Goal: Communication & Community: Answer question/provide support

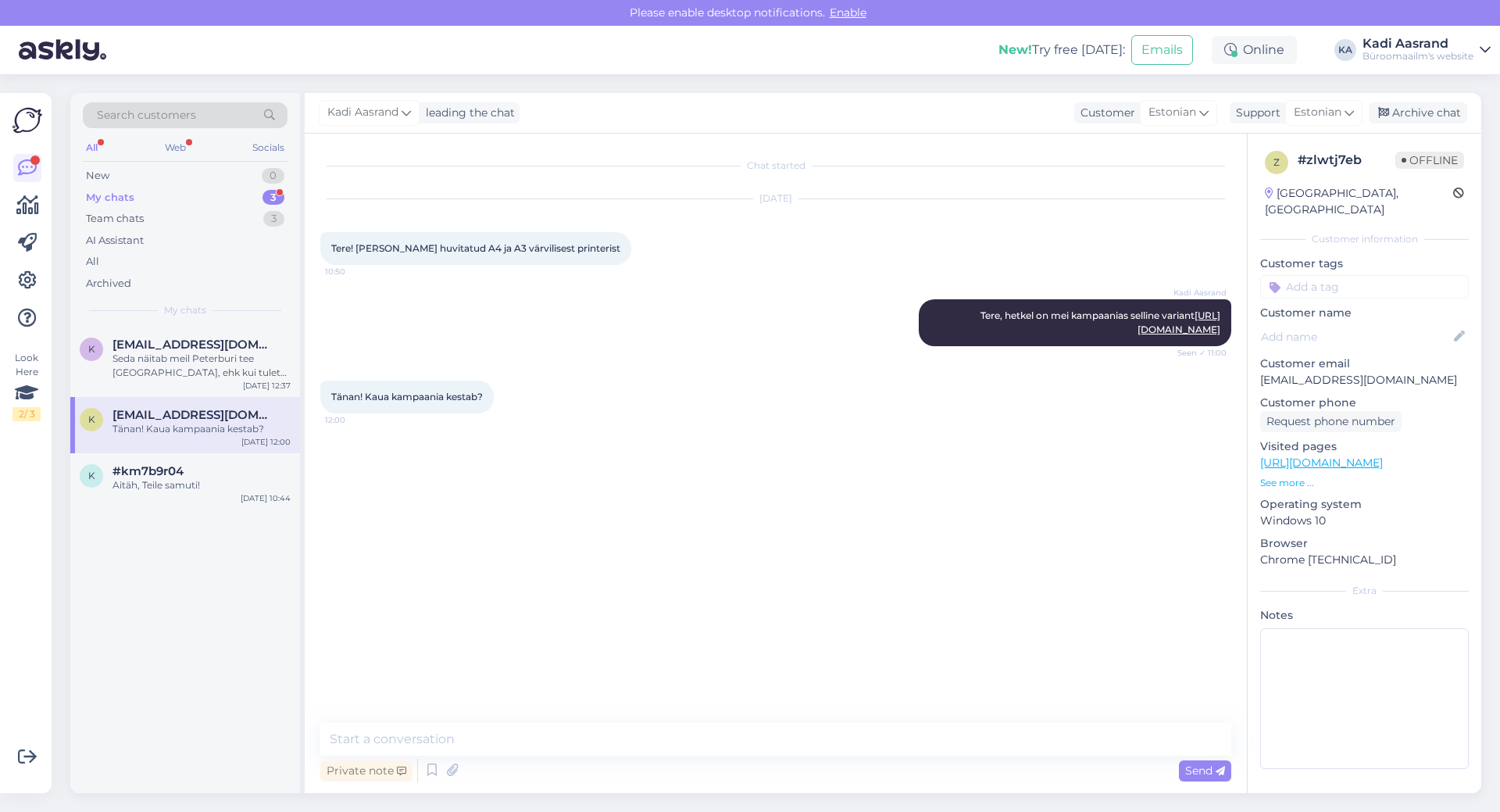
click at [587, 363] on div "Kadi Aasrand Tere, hetkel on mei kampaanias selline variant [URL][DOMAIN_NAME] …" at bounding box center [776, 322] width 911 height 81
click at [487, 741] on textarea at bounding box center [776, 739] width 911 height 33
type textarea "Selle kuu lõpuni"
click at [240, 201] on div "My chats 3" at bounding box center [185, 197] width 205 height 22
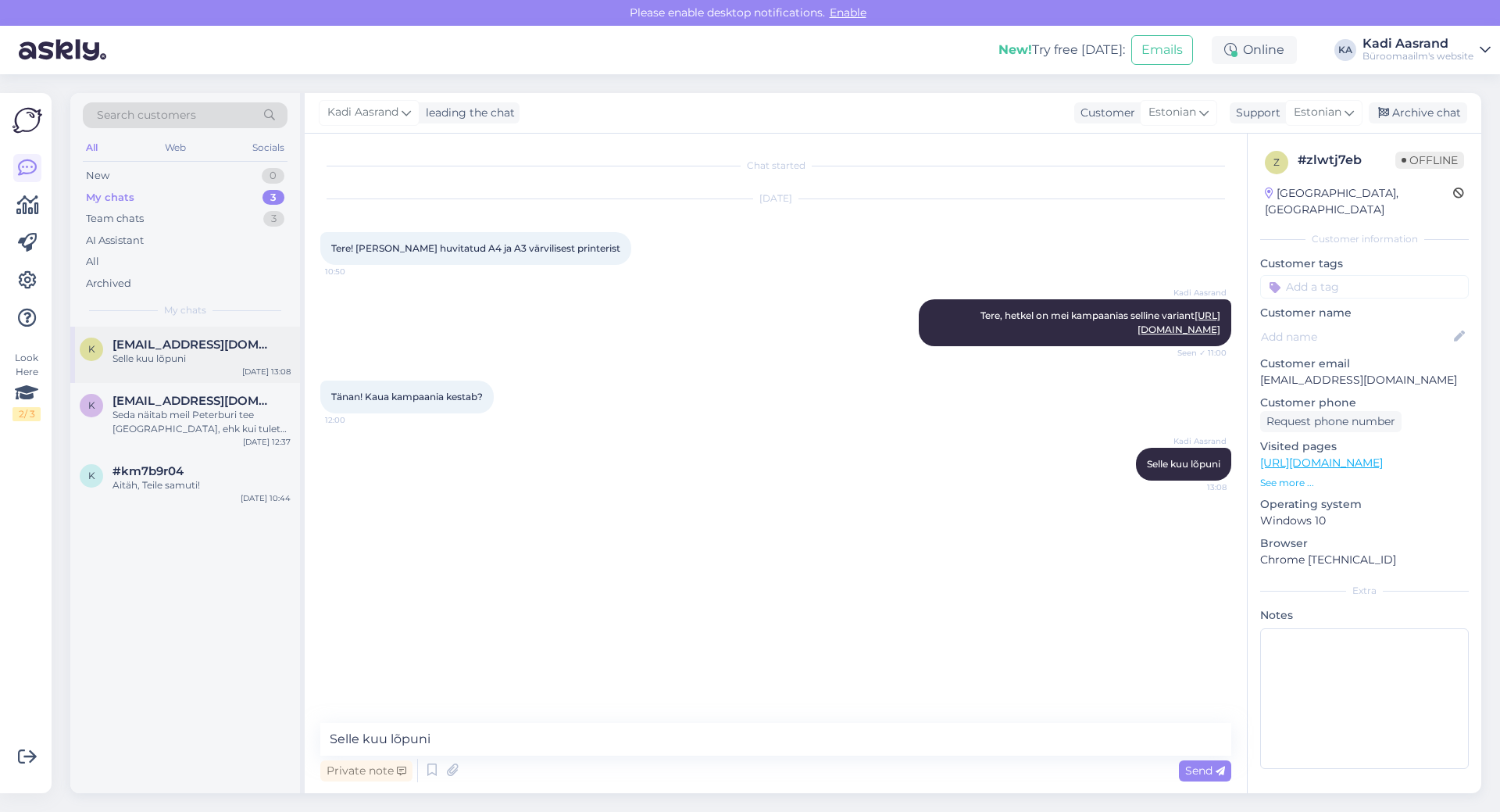
click at [239, 360] on div "Selle kuu lõpuni" at bounding box center [201, 358] width 178 height 14
click at [185, 353] on div "Selle kuu lõpuni" at bounding box center [201, 358] width 178 height 14
click at [133, 174] on div "New 1" at bounding box center [185, 175] width 205 height 22
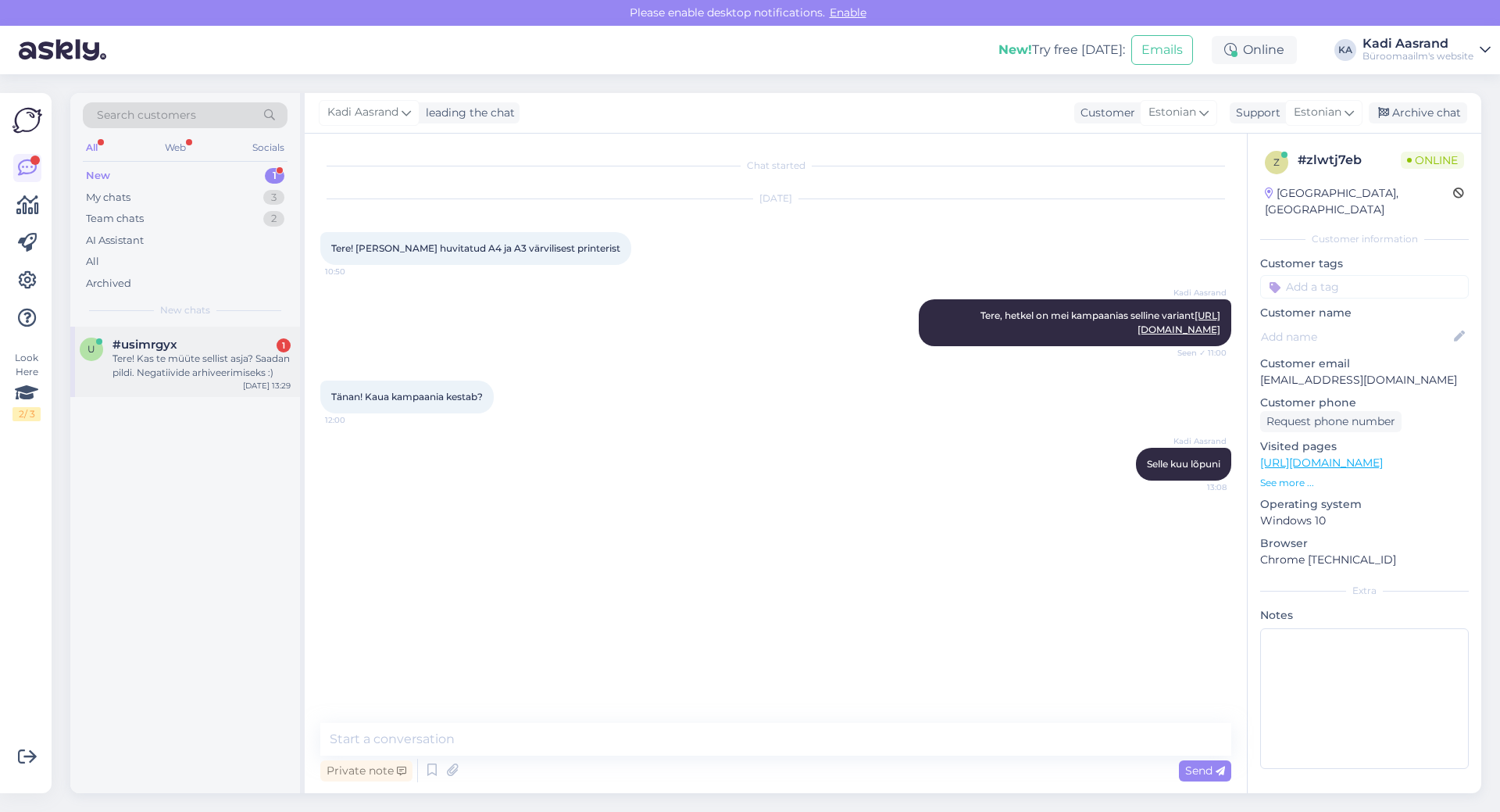
click at [207, 381] on div "u #usimrgyx 1 Tere! Kas te müüte sellist asja? Saadan pildi. Negatiivide arhive…" at bounding box center [185, 361] width 229 height 70
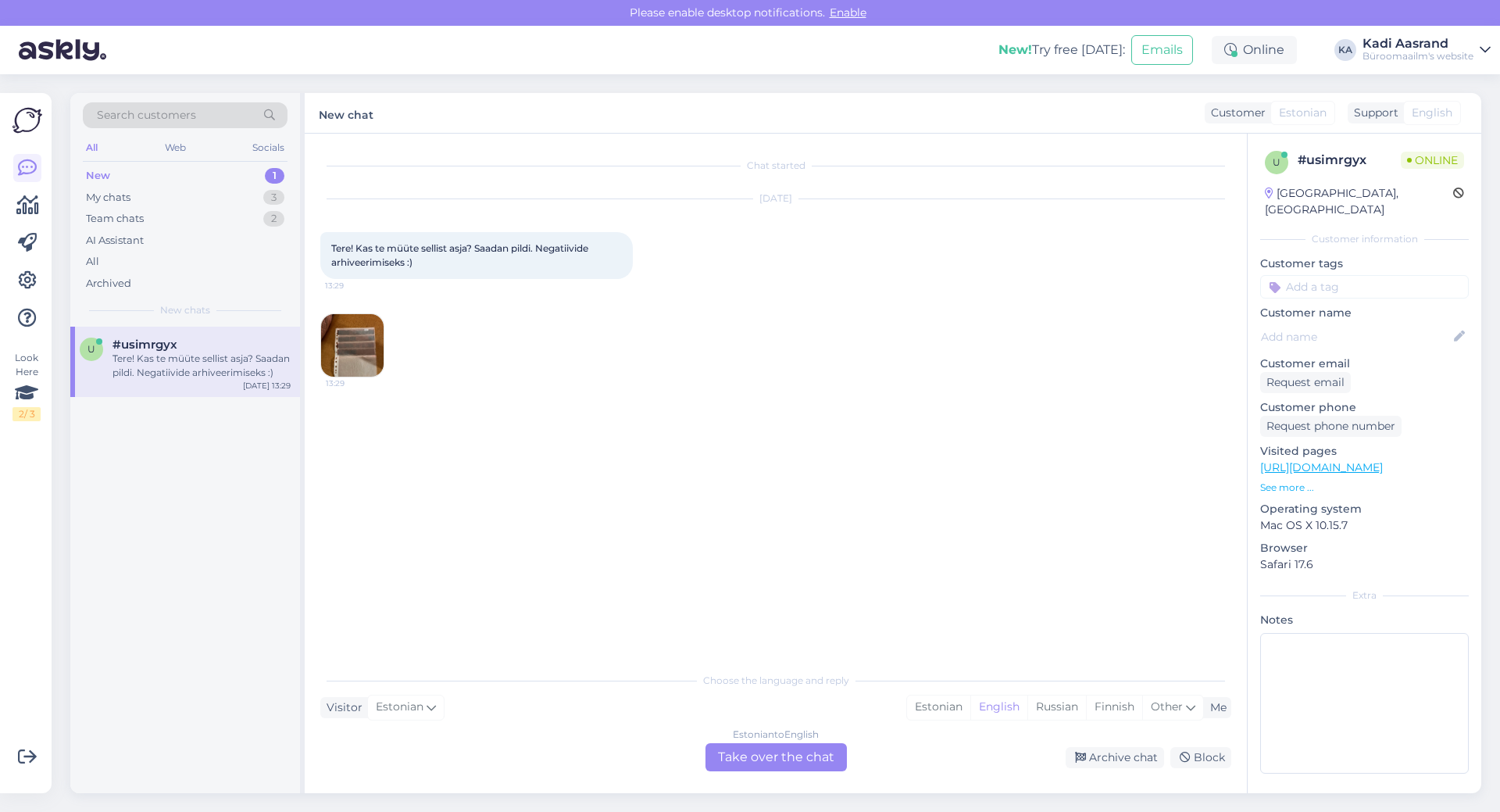
click at [346, 348] on img at bounding box center [352, 345] width 62 height 62
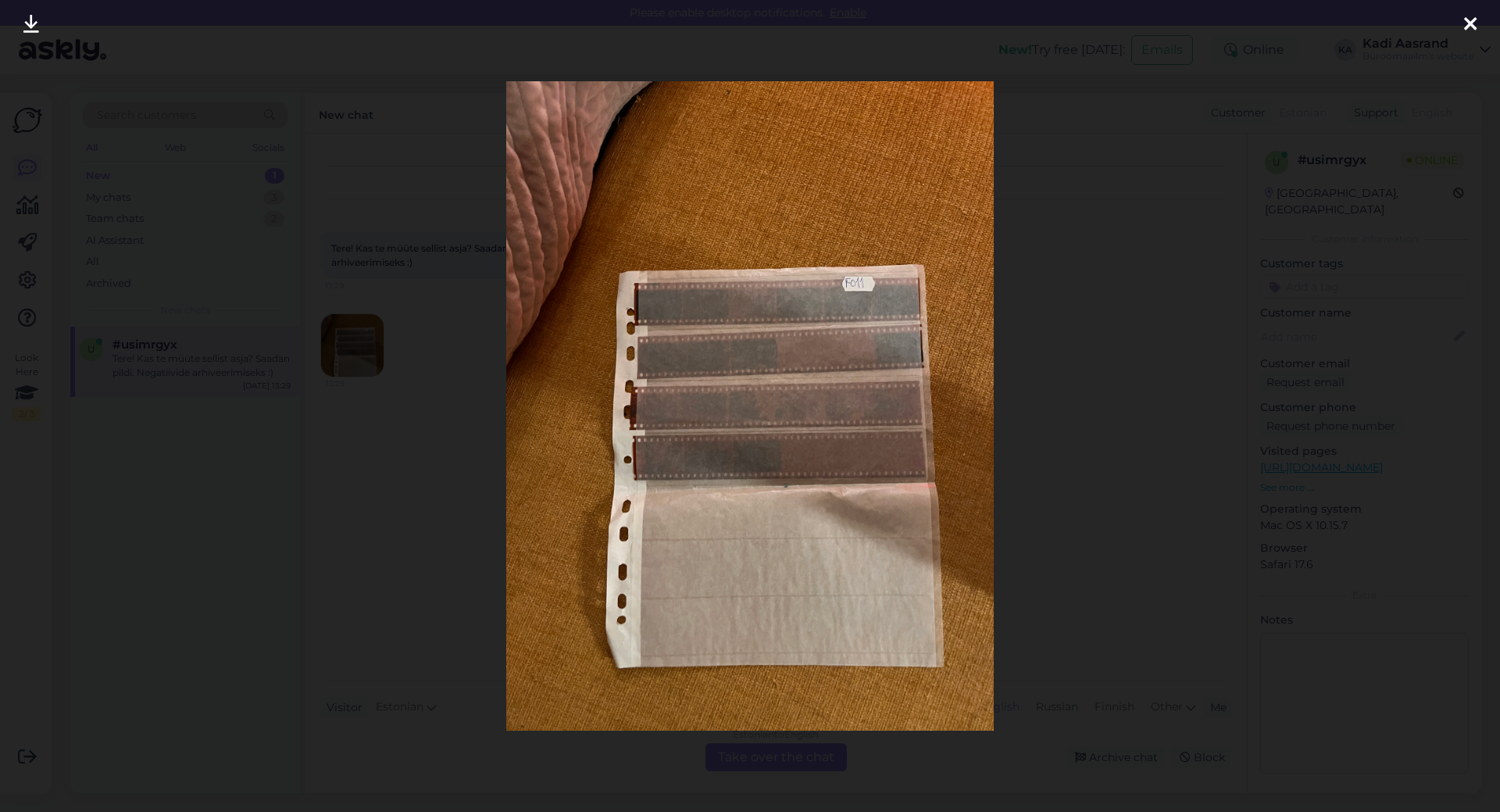
click at [1475, 20] on icon at bounding box center [1470, 25] width 13 height 20
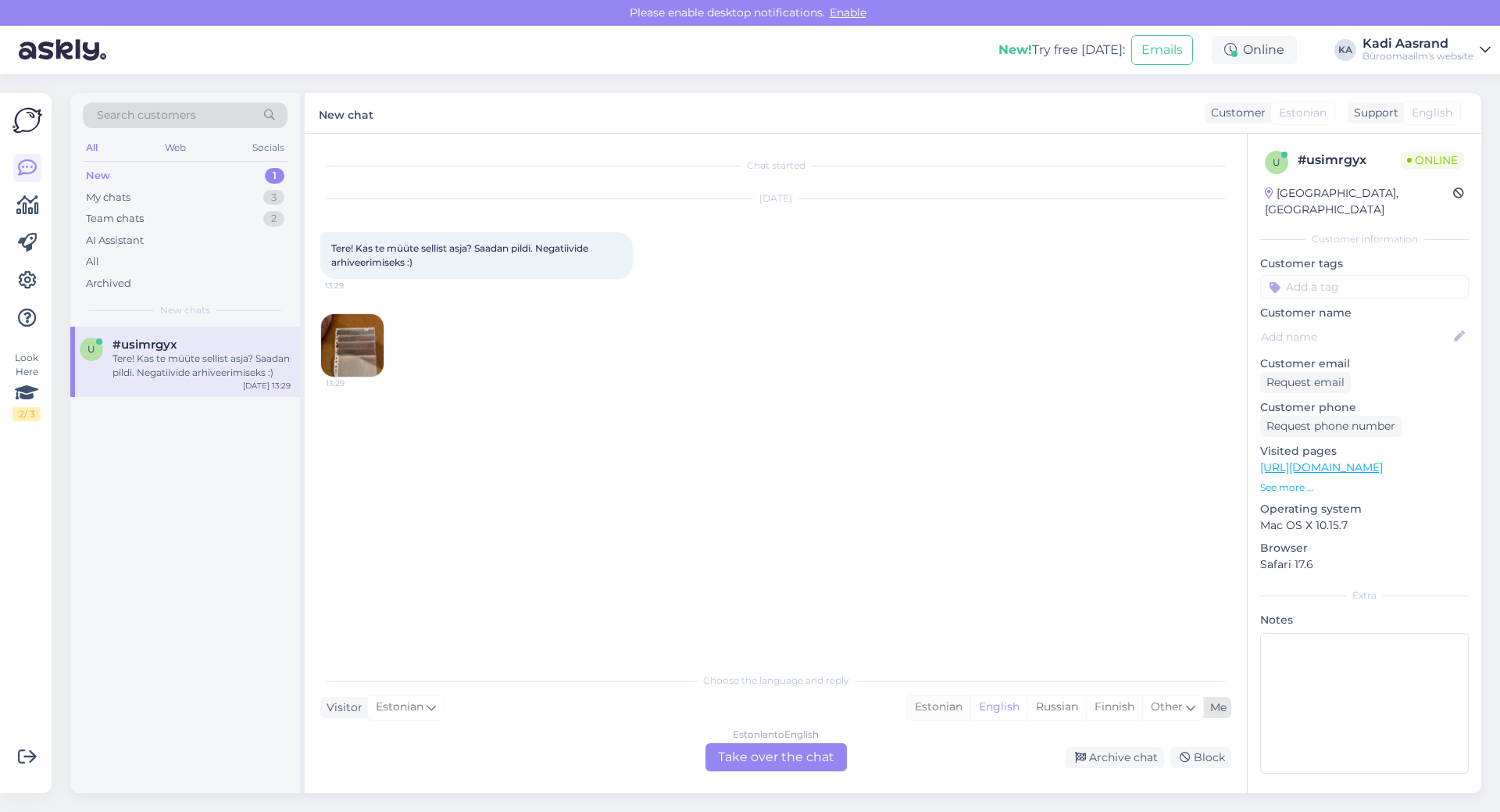
click at [932, 706] on div "Estonian" at bounding box center [938, 707] width 63 height 24
click at [743, 761] on div "Estonian to Estonian Take over the chat" at bounding box center [777, 756] width 142 height 28
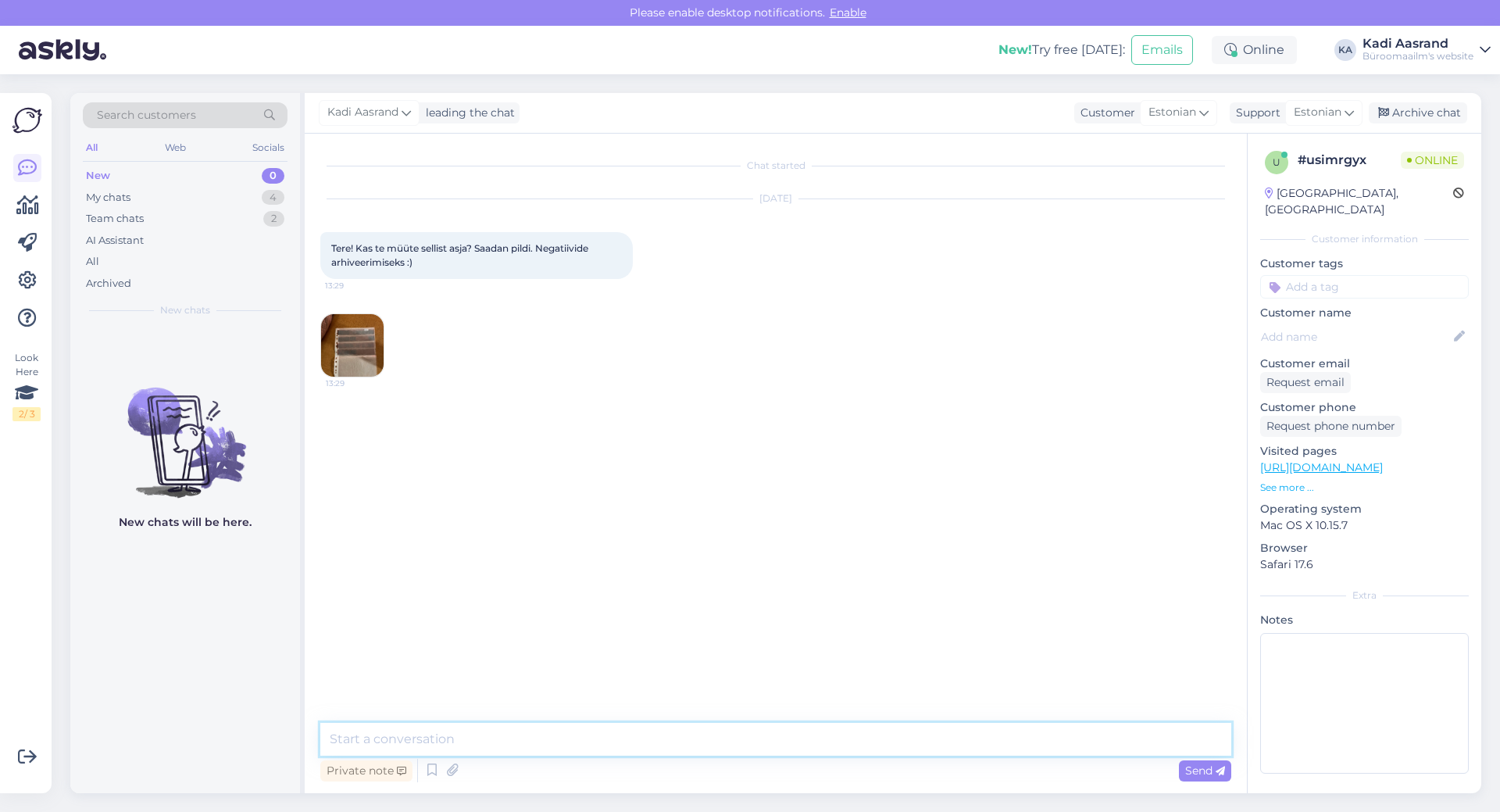
click at [562, 744] on textarea at bounding box center [776, 739] width 911 height 33
paste textarea "[URL][DOMAIN_NAME]"
type textarea "Tere, kas võiks sobida midagi sellist [URL][DOMAIN_NAME]"
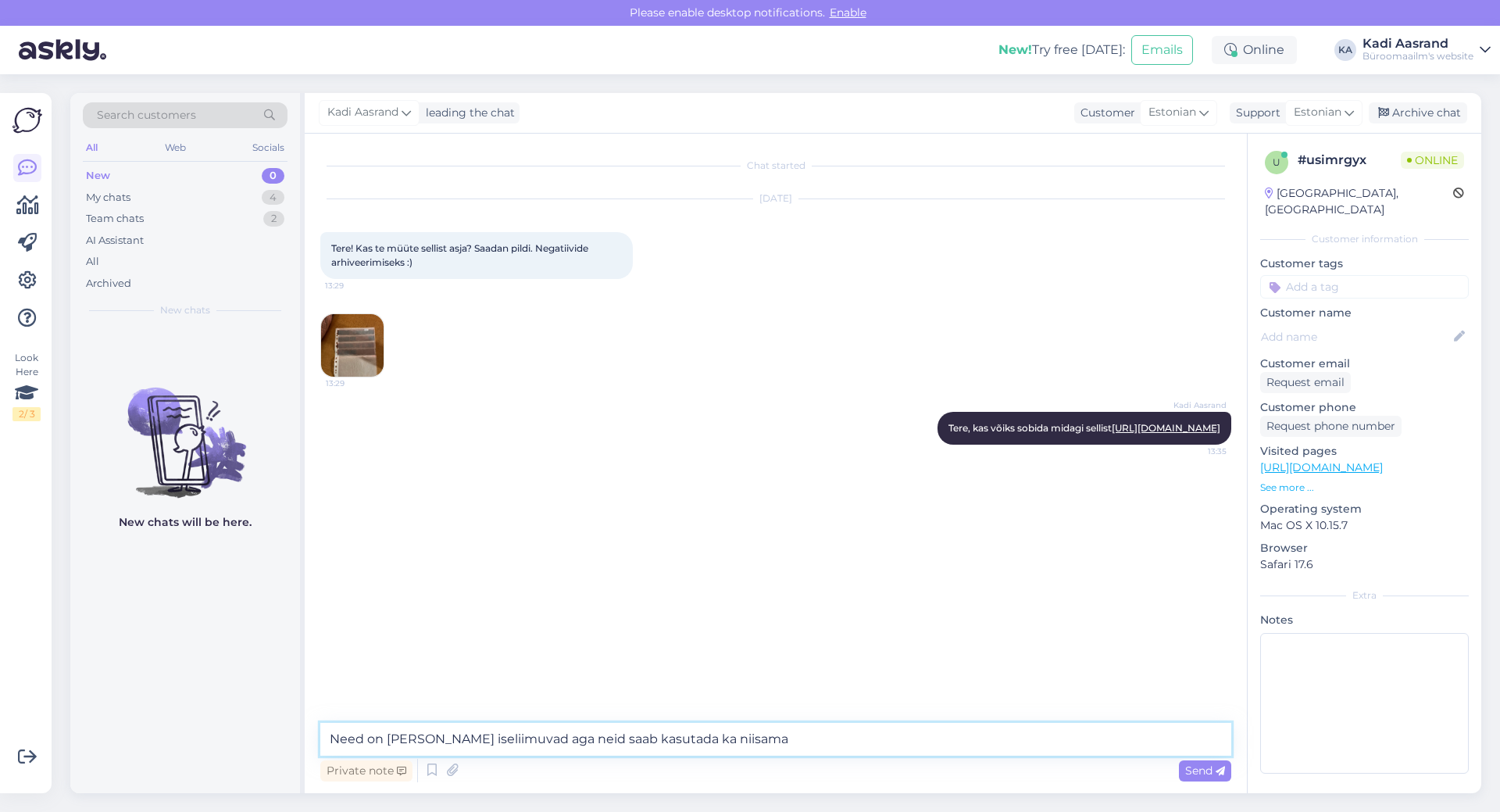
type textarea "Need on [PERSON_NAME] iseliimuvad aga neid saab kasutada ka niisama."
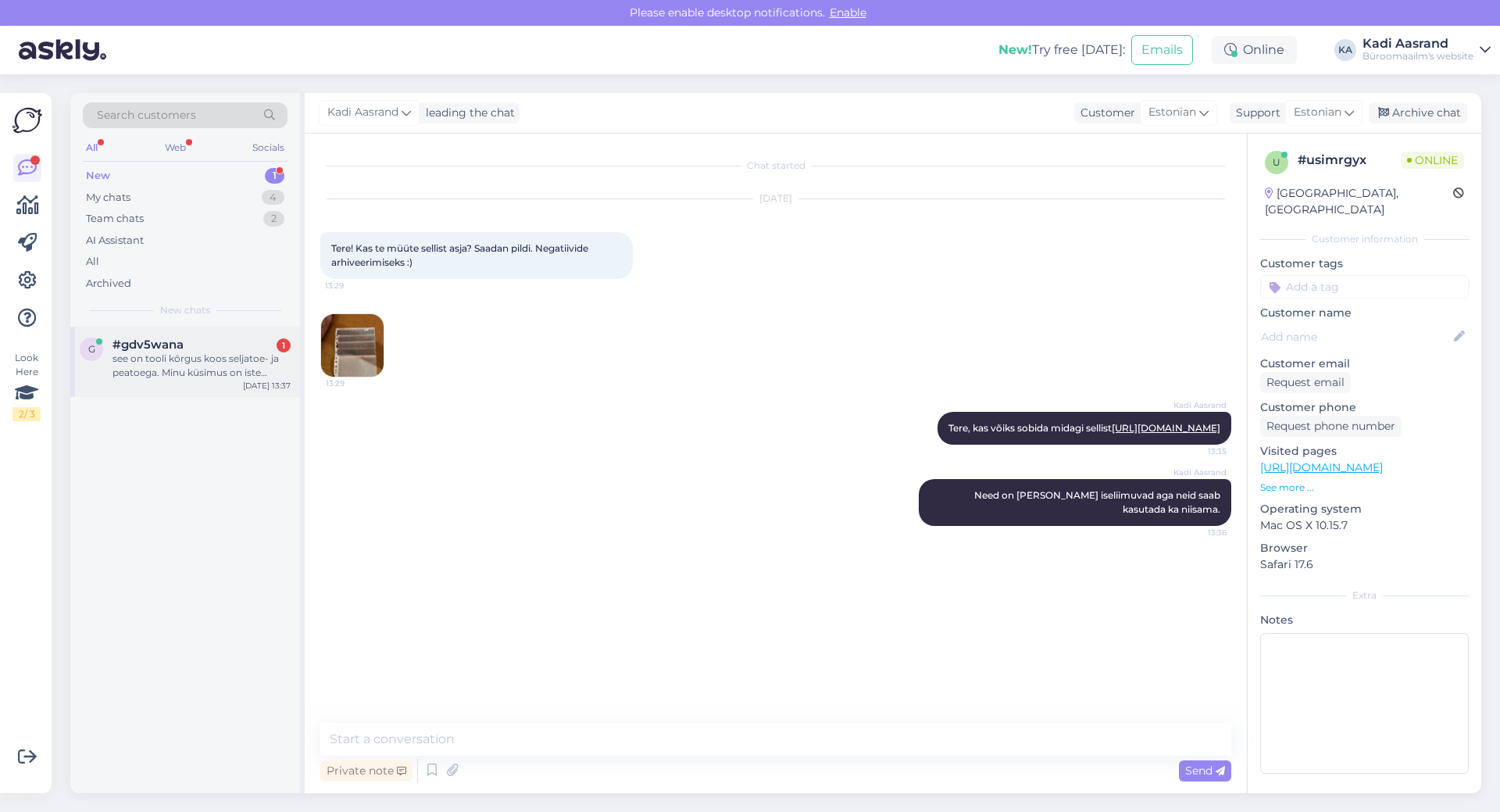
click at [122, 364] on div "see on tooli kõrgus koos seljatoe- ja peatoega. Minu küsimus on iste kõrguses." at bounding box center [201, 365] width 178 height 28
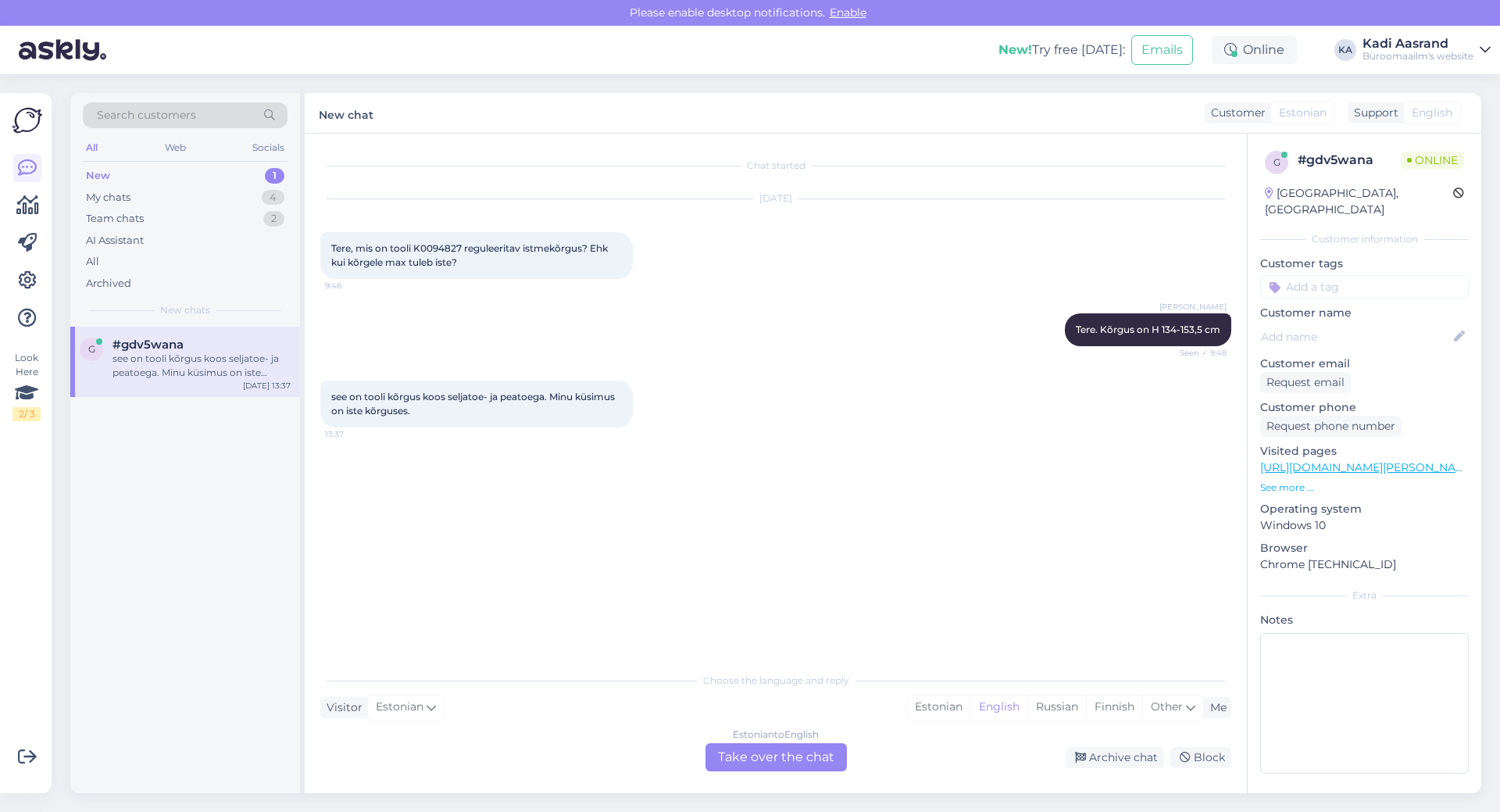
click at [195, 179] on div "New 1" at bounding box center [185, 175] width 205 height 22
click at [190, 196] on div "My chats 4" at bounding box center [185, 197] width 205 height 22
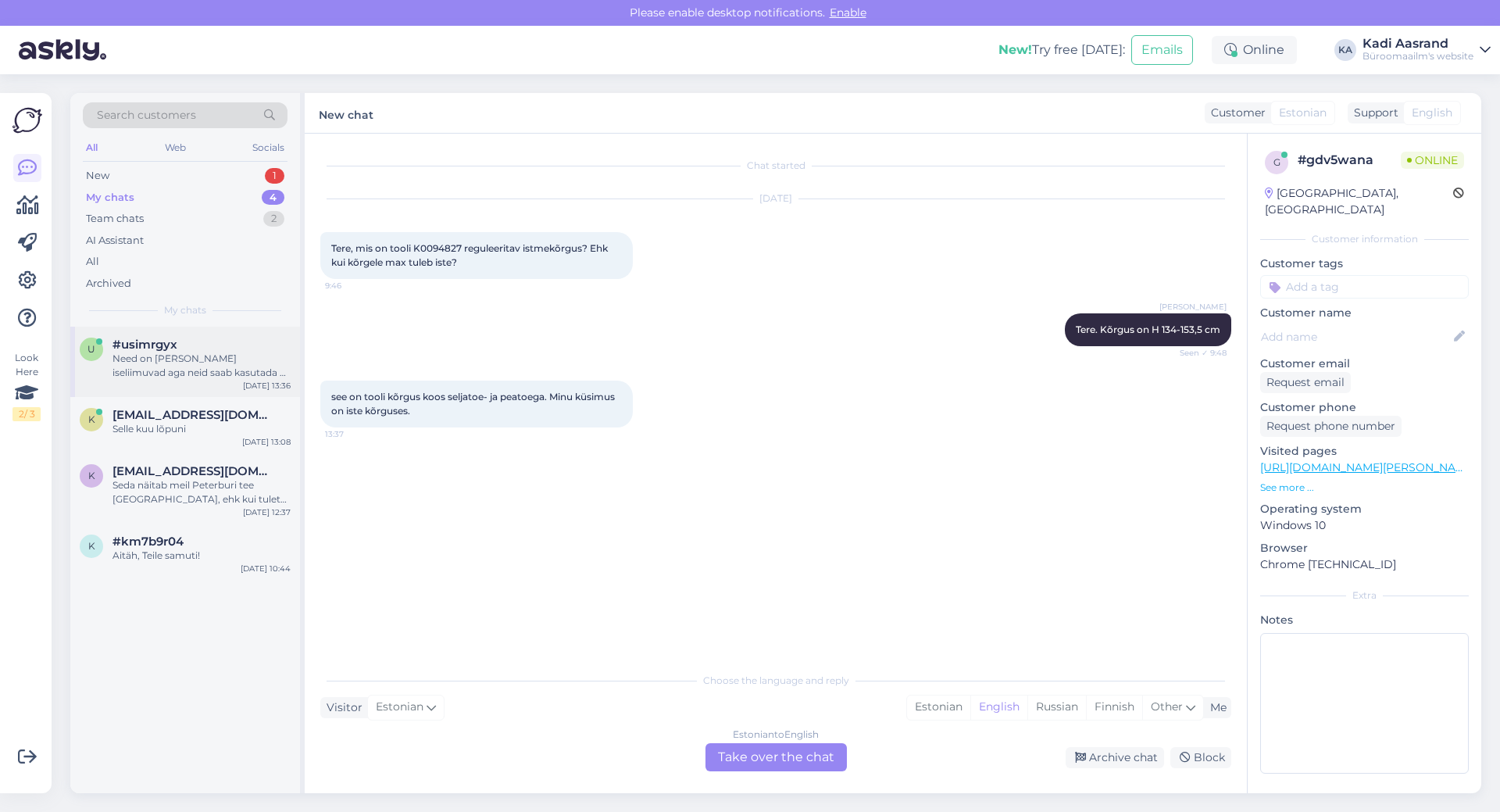
click at [203, 348] on div "#usimrgyx" at bounding box center [201, 344] width 178 height 14
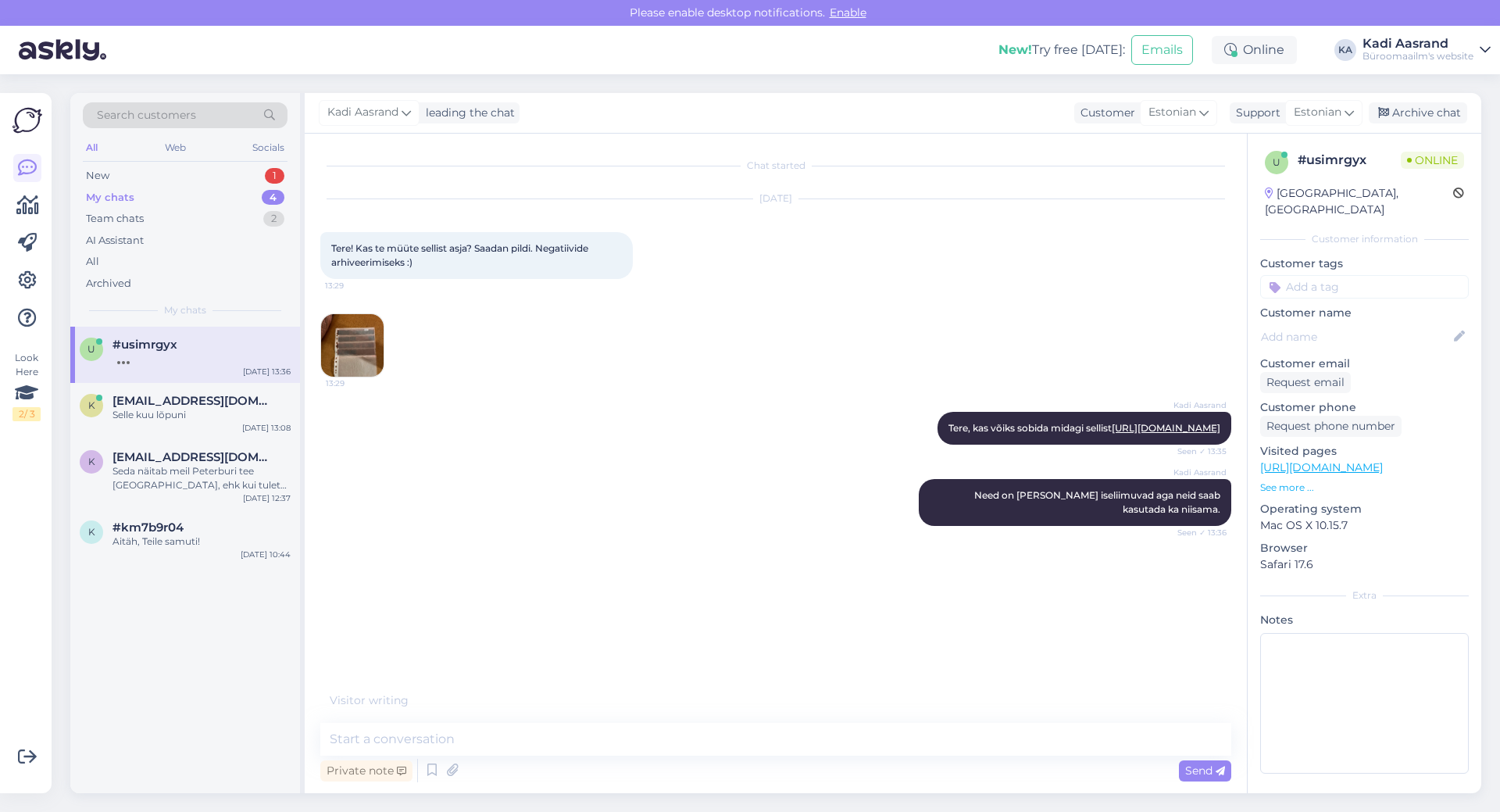
click at [528, 578] on div "Chat started [DATE] Tere! Kas te müüte sellist asja? Saadan pildi. Negatiivide …" at bounding box center [782, 421] width 925 height 543
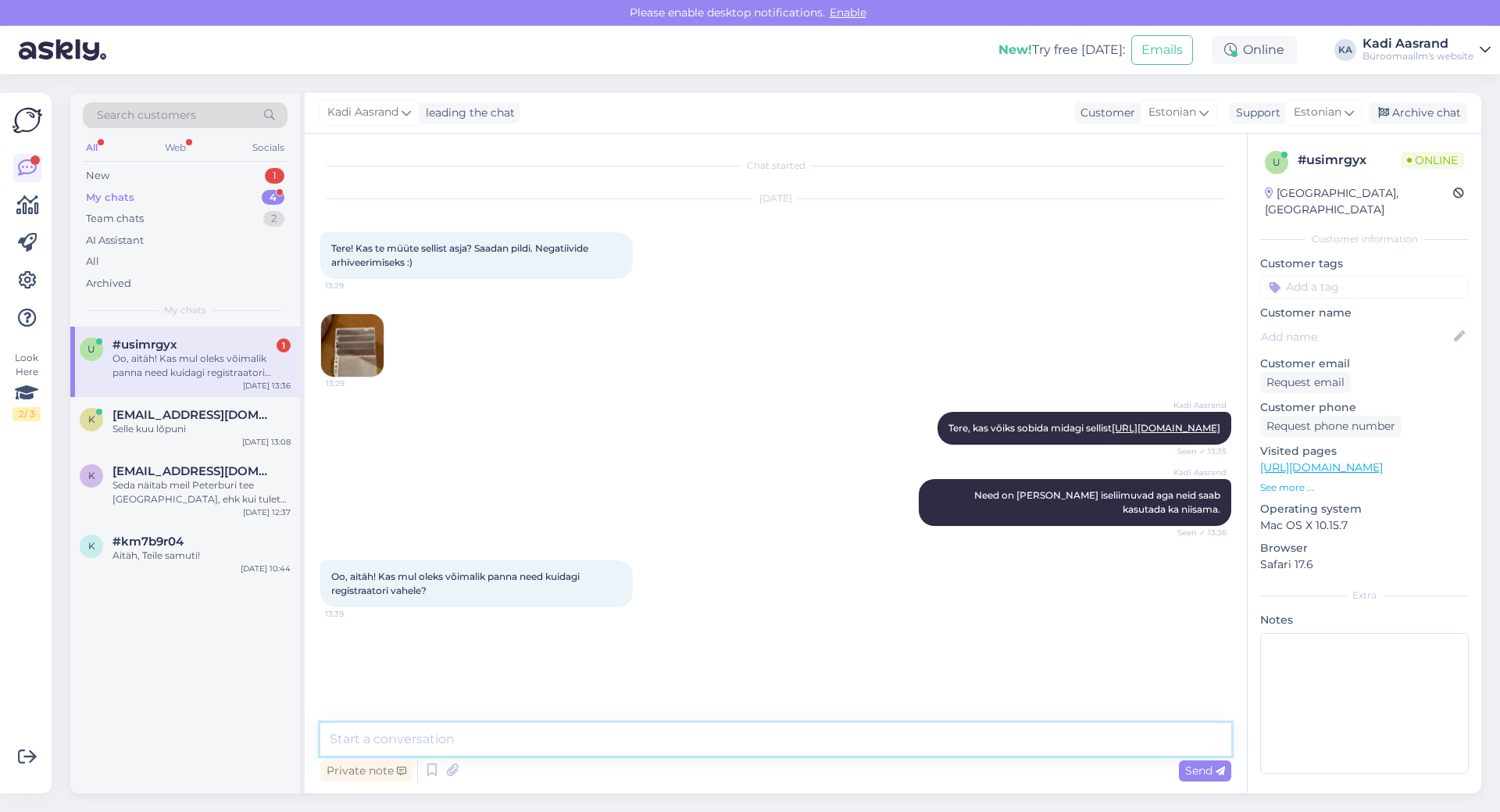
click at [611, 747] on textarea at bounding box center [776, 739] width 911 height 33
click at [1111, 433] on link "[URL][DOMAIN_NAME]" at bounding box center [1165, 428] width 109 height 12
click at [723, 753] on textarea at bounding box center [776, 739] width 911 height 33
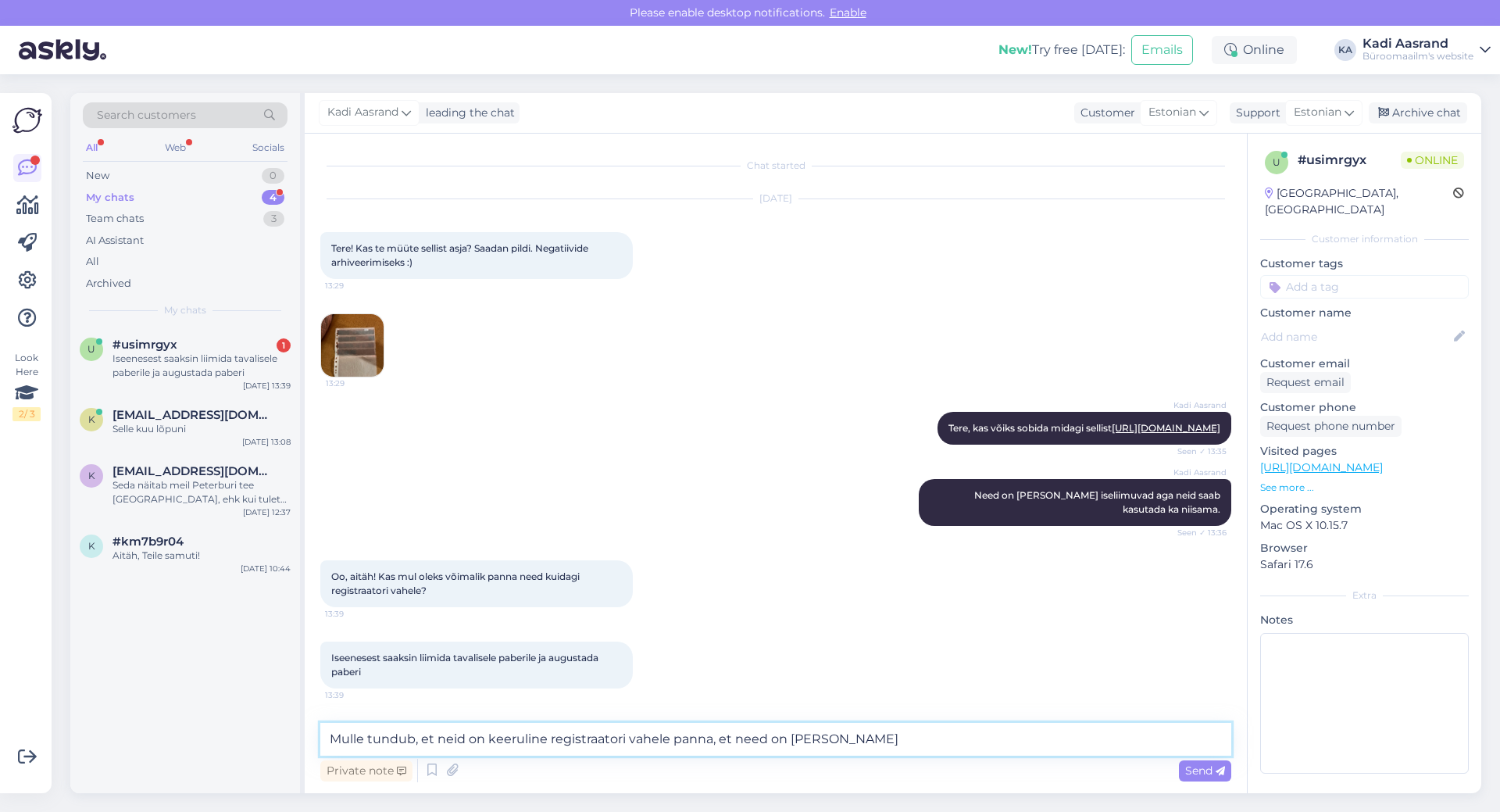
scroll to position [11, 0]
drag, startPoint x: 770, startPoint y: 744, endPoint x: 835, endPoint y: 734, distance: 65.8
click at [832, 735] on textarea "Mulle tundub, et neid on keeruline registraatori vahele panna, et need on [PERS…" at bounding box center [776, 739] width 911 height 33
type textarea "Mulle tundub, et neid on keeruline registraatori vahele panna, et need ,mitte k…"
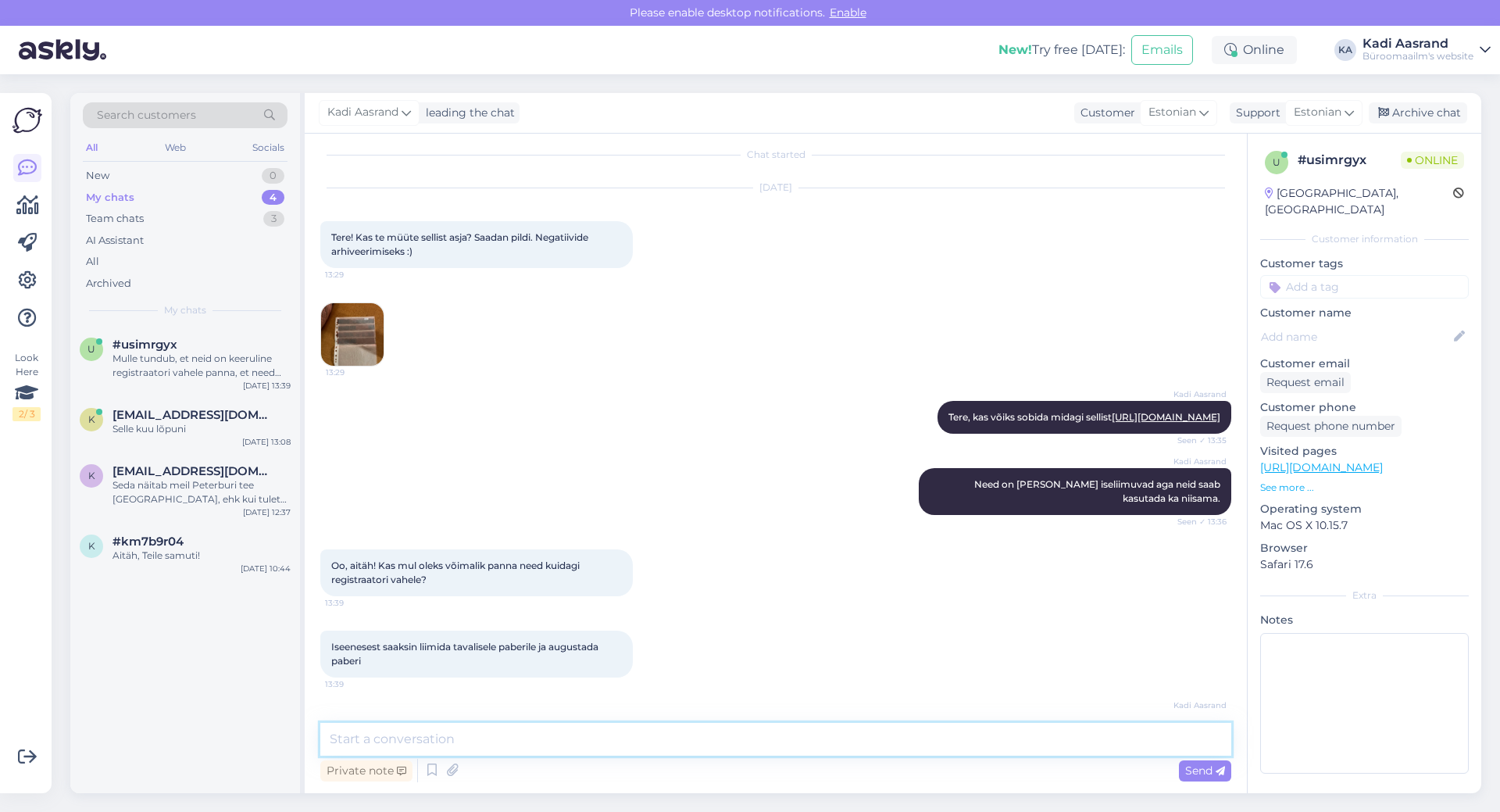
scroll to position [92, 0]
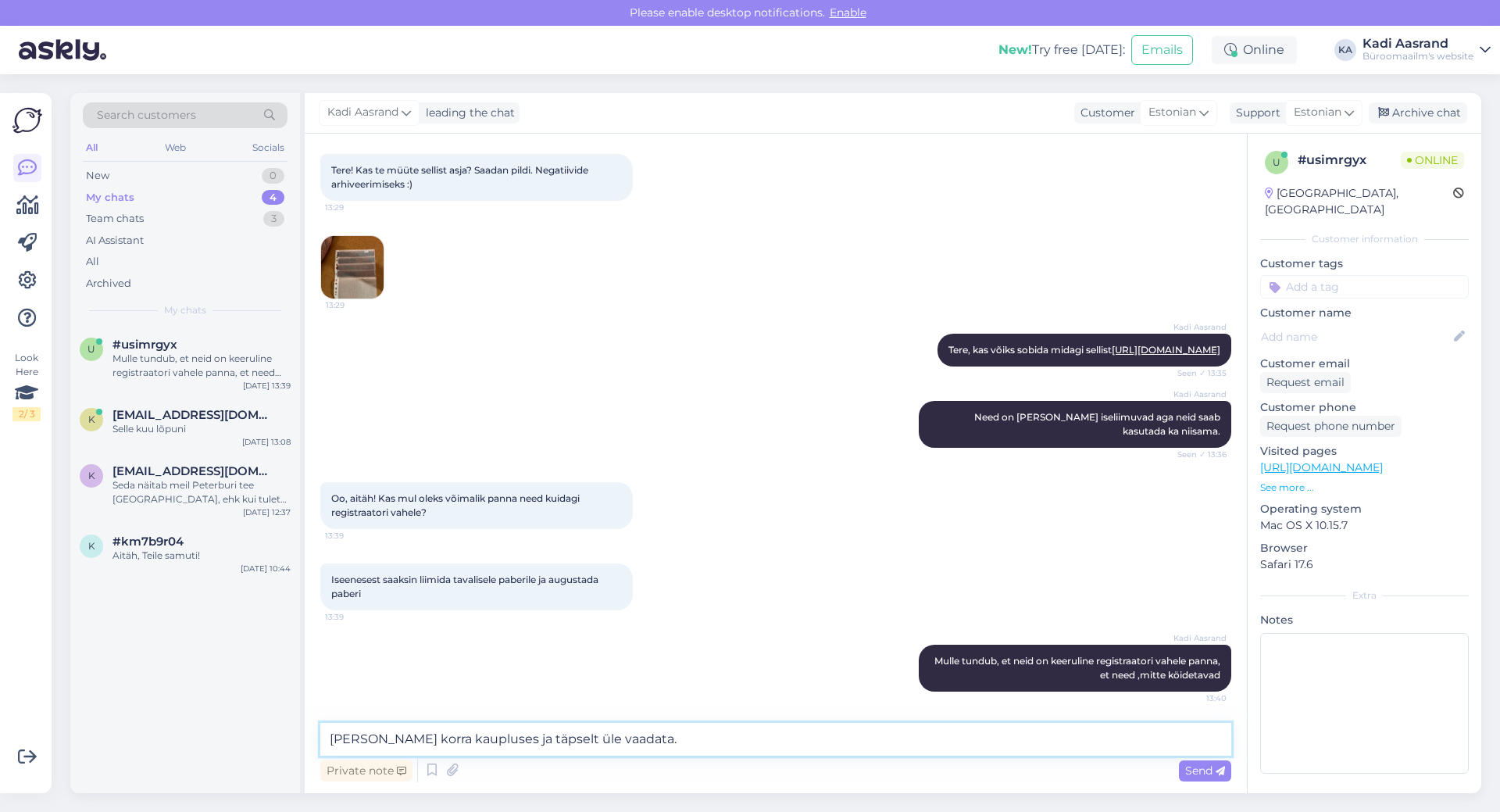
type textarea "[PERSON_NAME] korra kaupluses ja täpselt üle vaadata."
drag, startPoint x: 1206, startPoint y: 772, endPoint x: 1189, endPoint y: 775, distance: 17.3
click at [1207, 775] on span "Send" at bounding box center [1205, 770] width 40 height 14
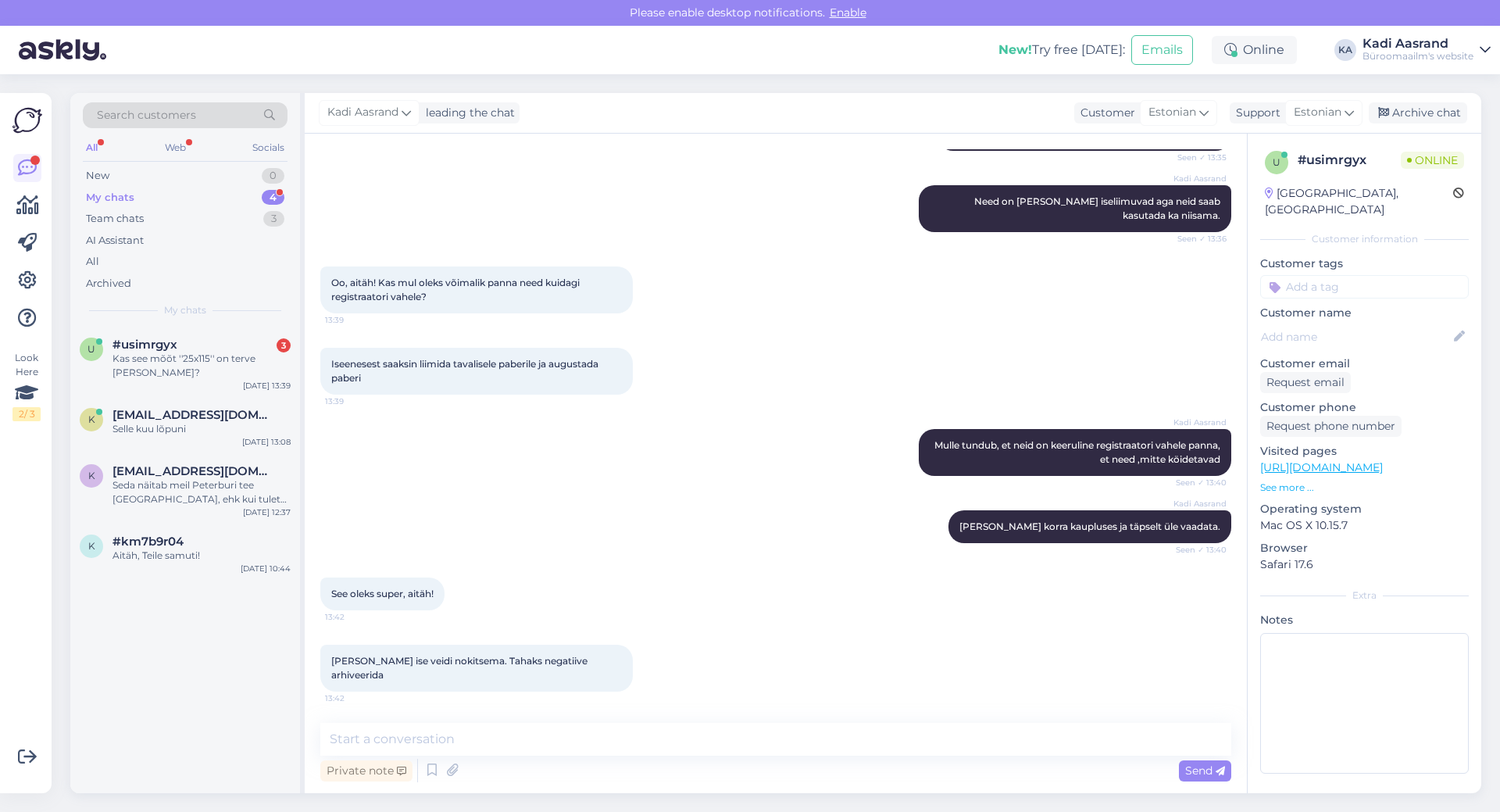
scroll to position [361, 0]
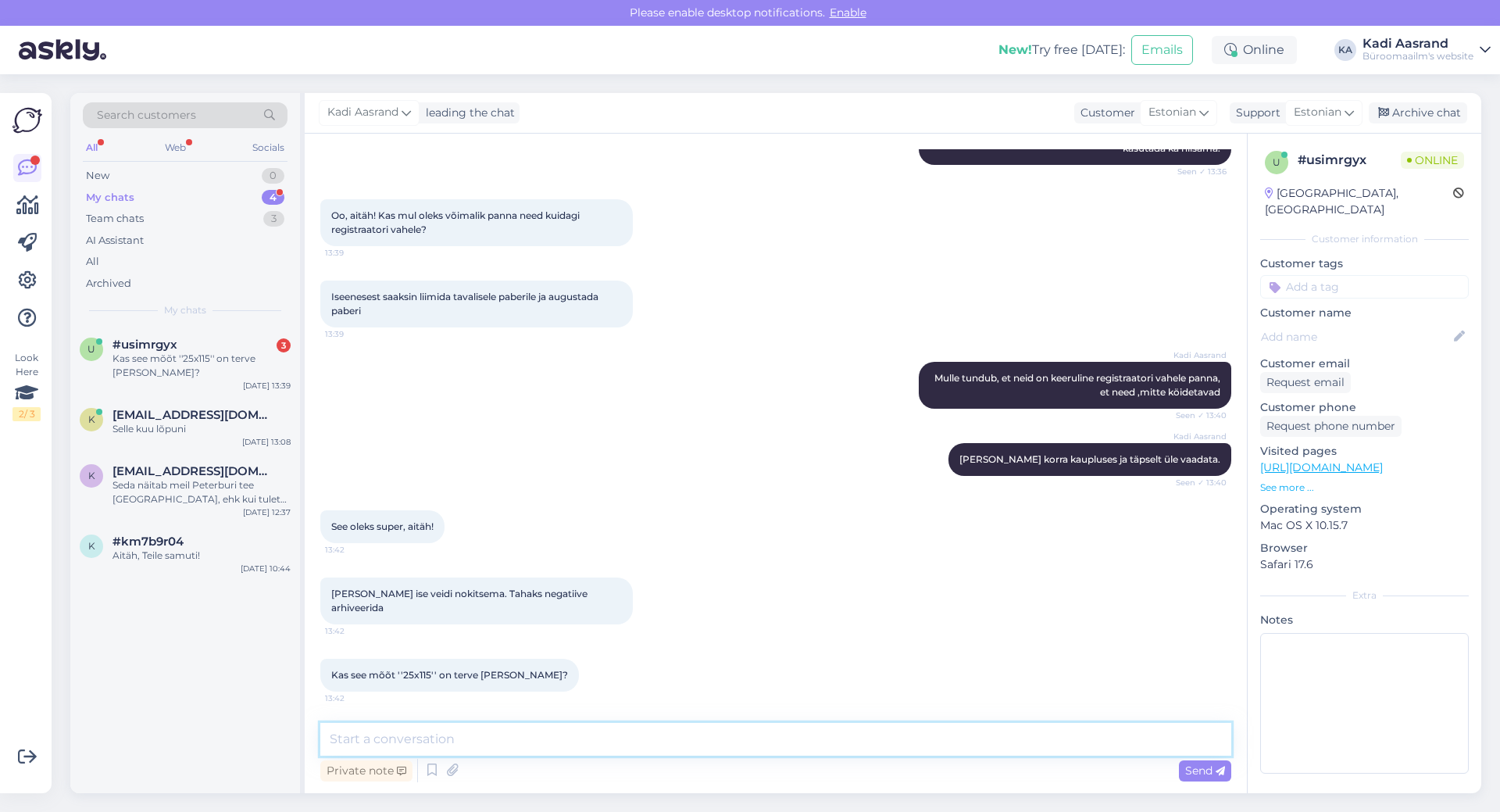
click at [446, 735] on textarea at bounding box center [776, 739] width 911 height 33
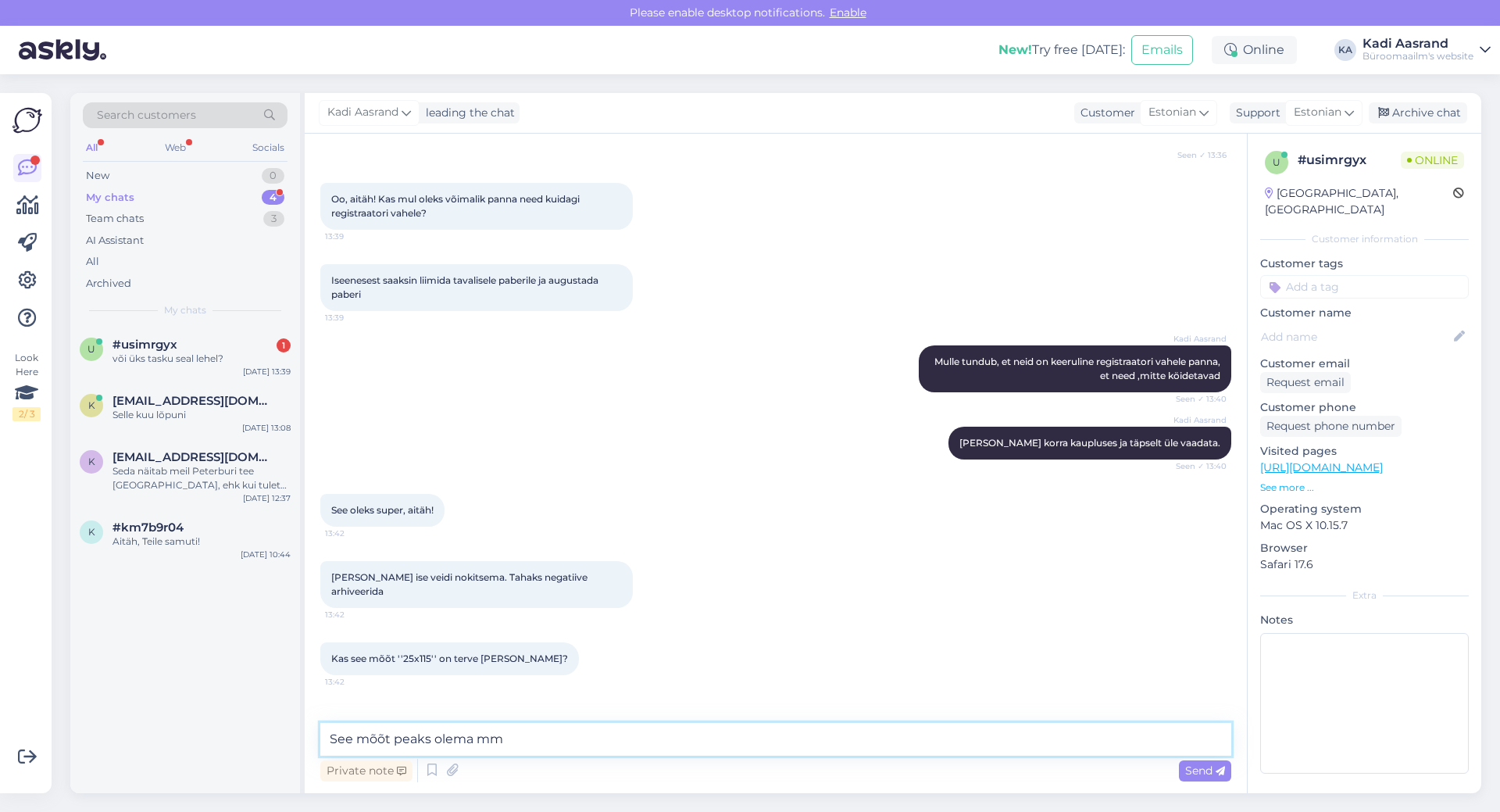
scroll to position [428, 0]
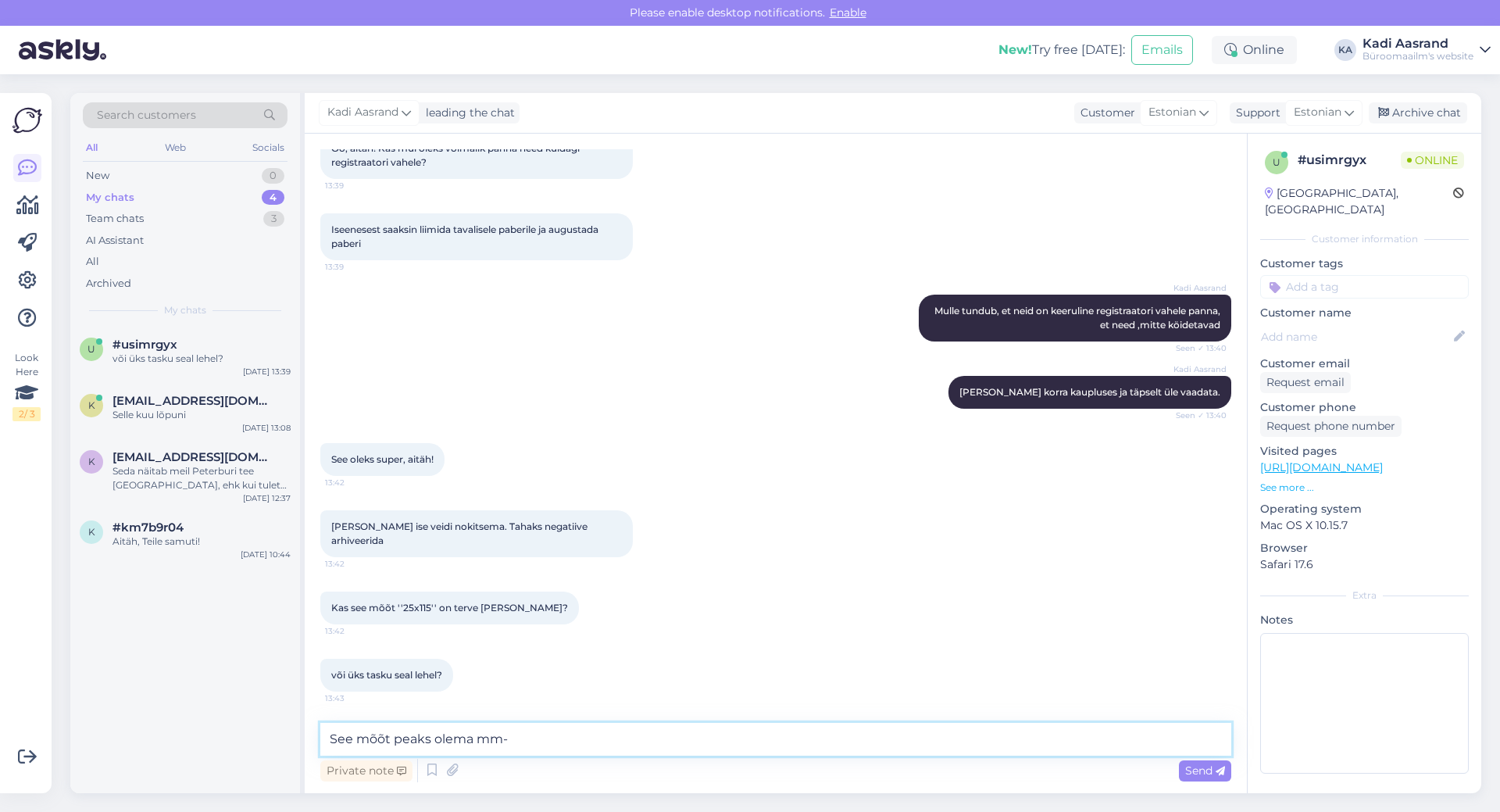
type textarea "See mõõt peaks olema mm-s"
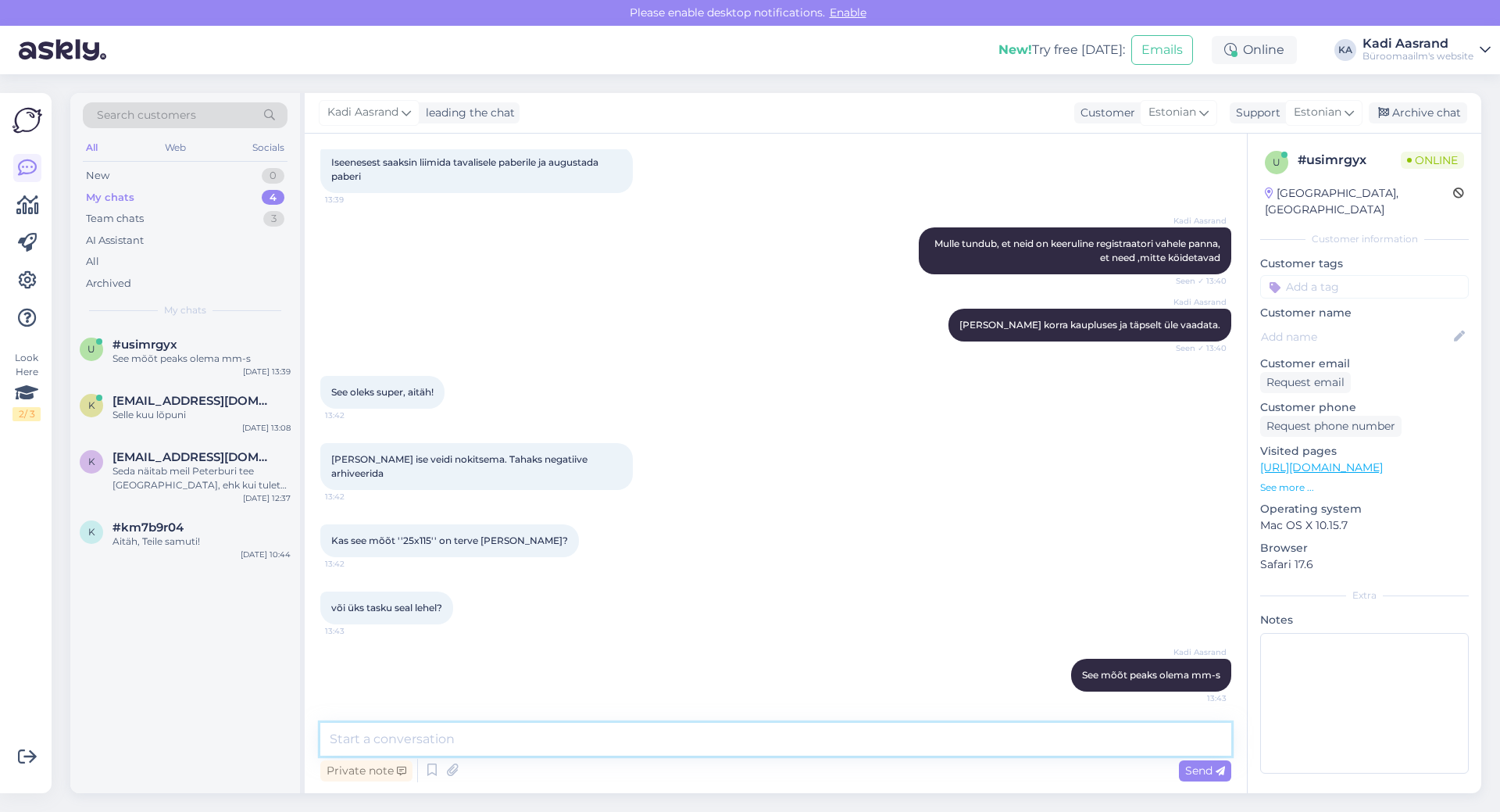
click at [452, 742] on textarea at bounding box center [776, 739] width 911 height 33
type textarea "m"
type textarea "tundub pigem 1 selle tasku/[PERSON_NAME]"
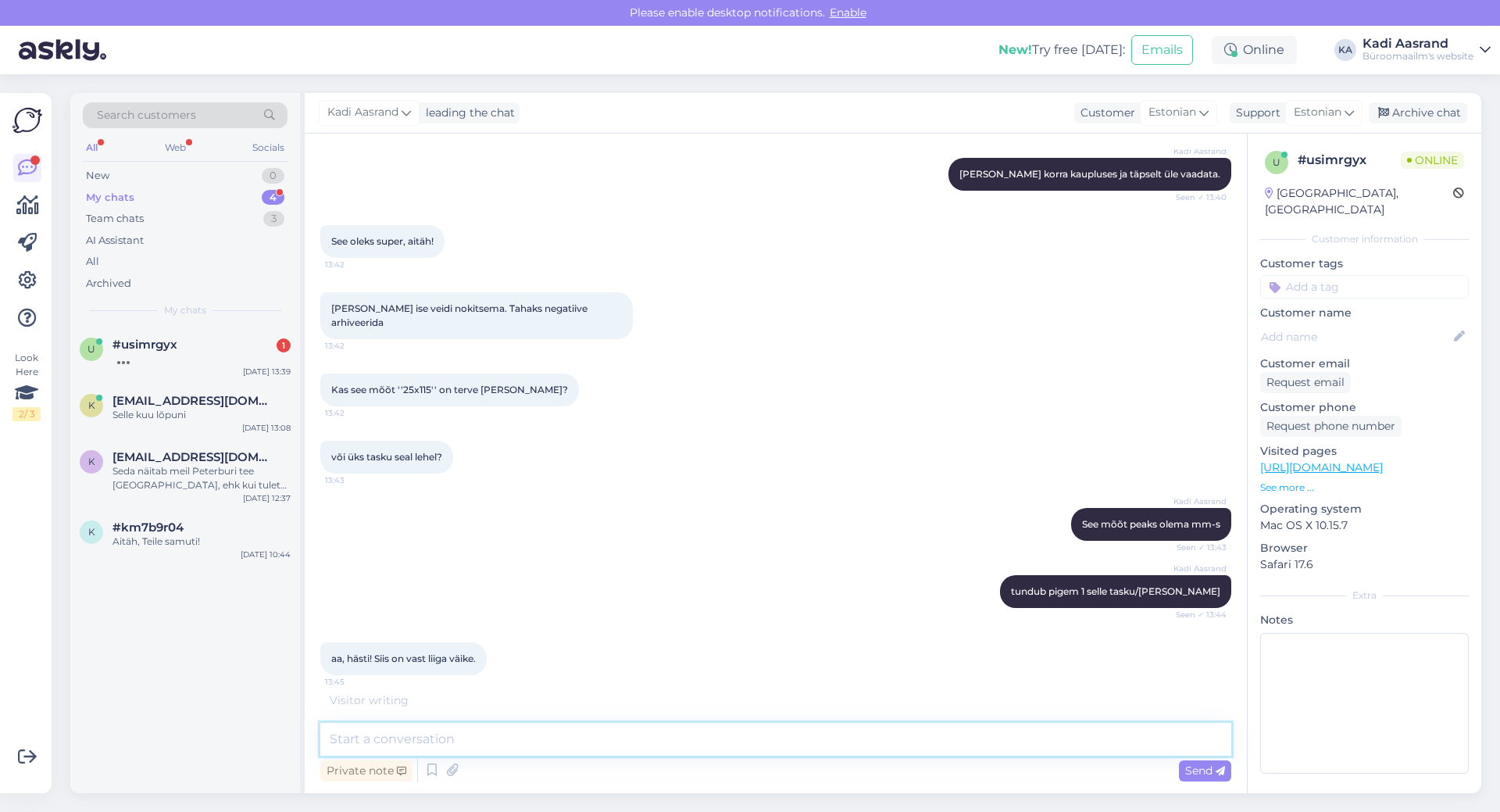
scroll to position [630, 0]
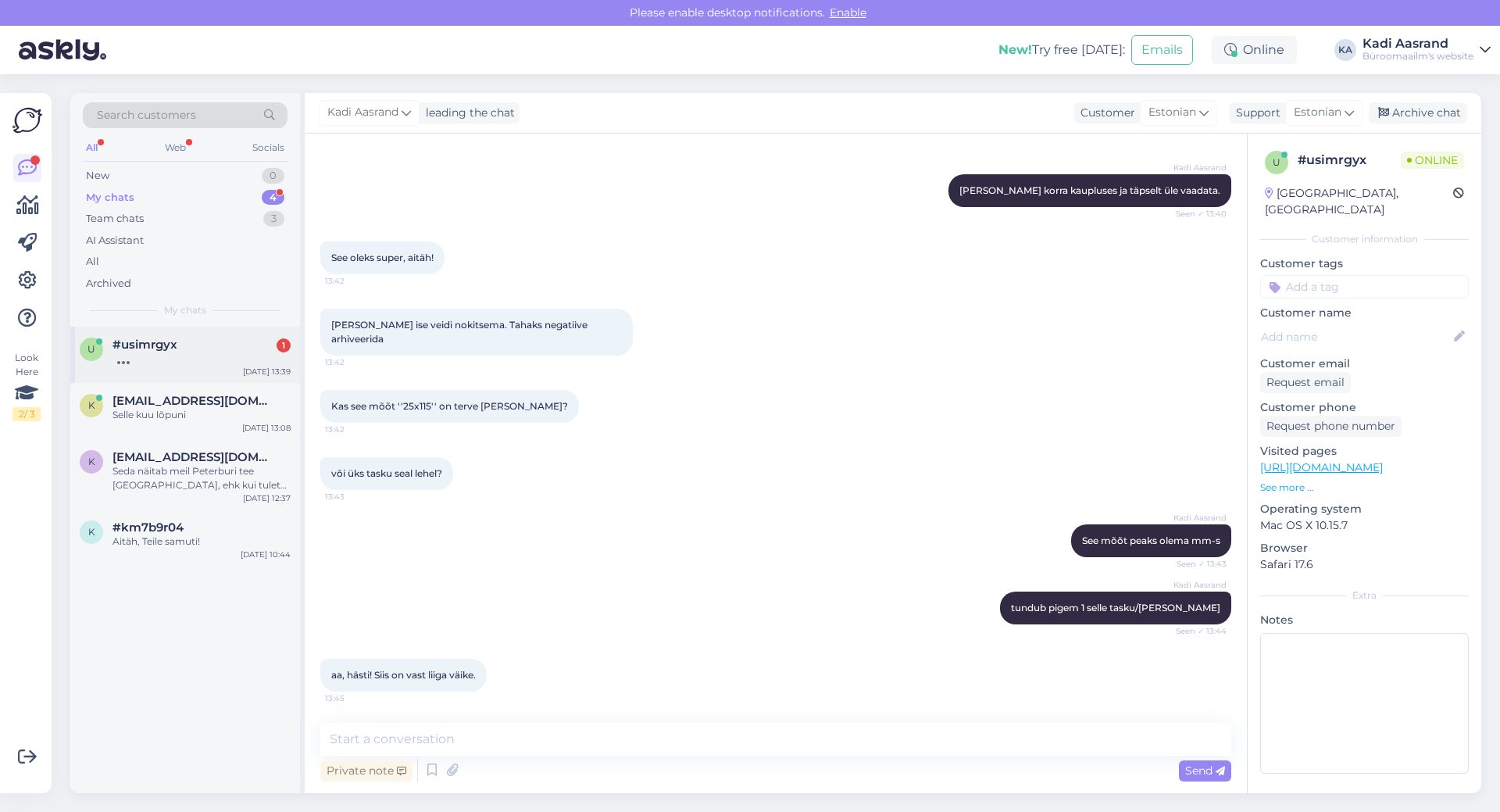
click at [169, 365] on div at bounding box center [201, 358] width 178 height 14
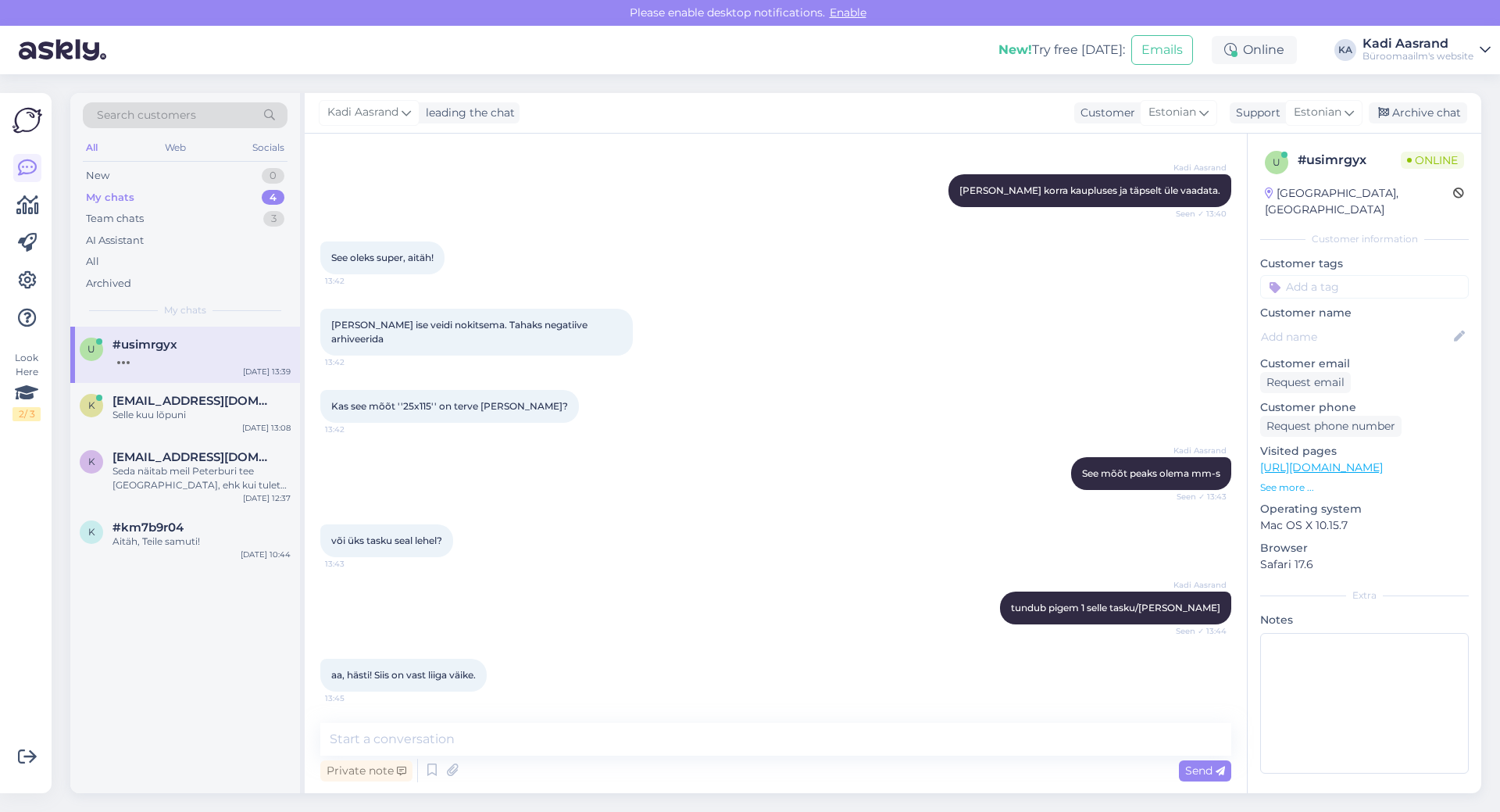
click at [724, 588] on div "Kadi Aasrand tundub pigem 1 selle tasku/[PERSON_NAME] Seen ✓ 13:44" at bounding box center [776, 608] width 911 height 67
click at [648, 681] on div "aa, hästi! Siis on vast liiga väike. 13:45" at bounding box center [776, 675] width 911 height 67
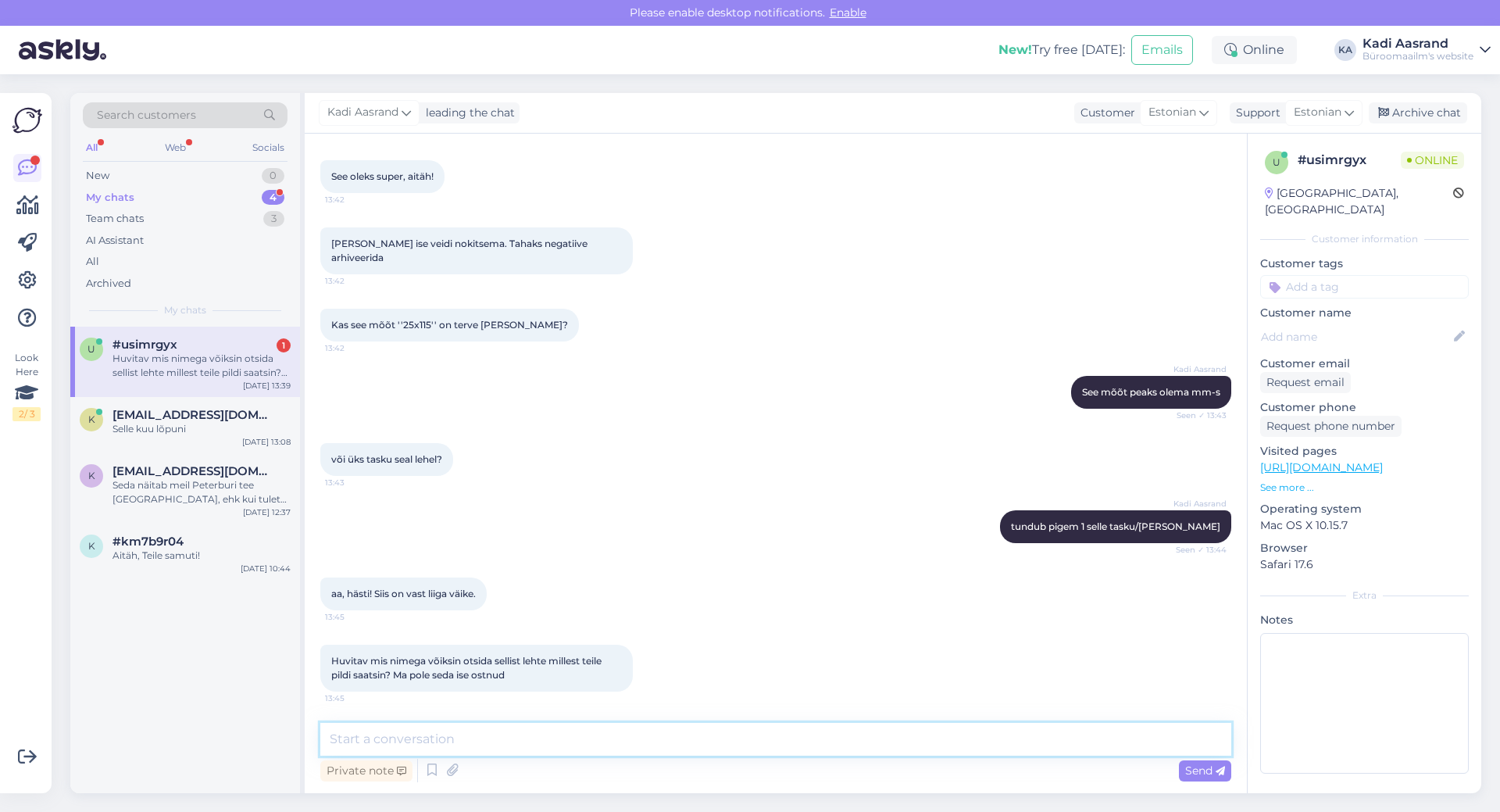
click at [532, 742] on textarea at bounding box center [776, 739] width 911 height 33
type textarea "vaatasin meil on olnud kunagi valikus negatiivitaskud negatiiviribadele"
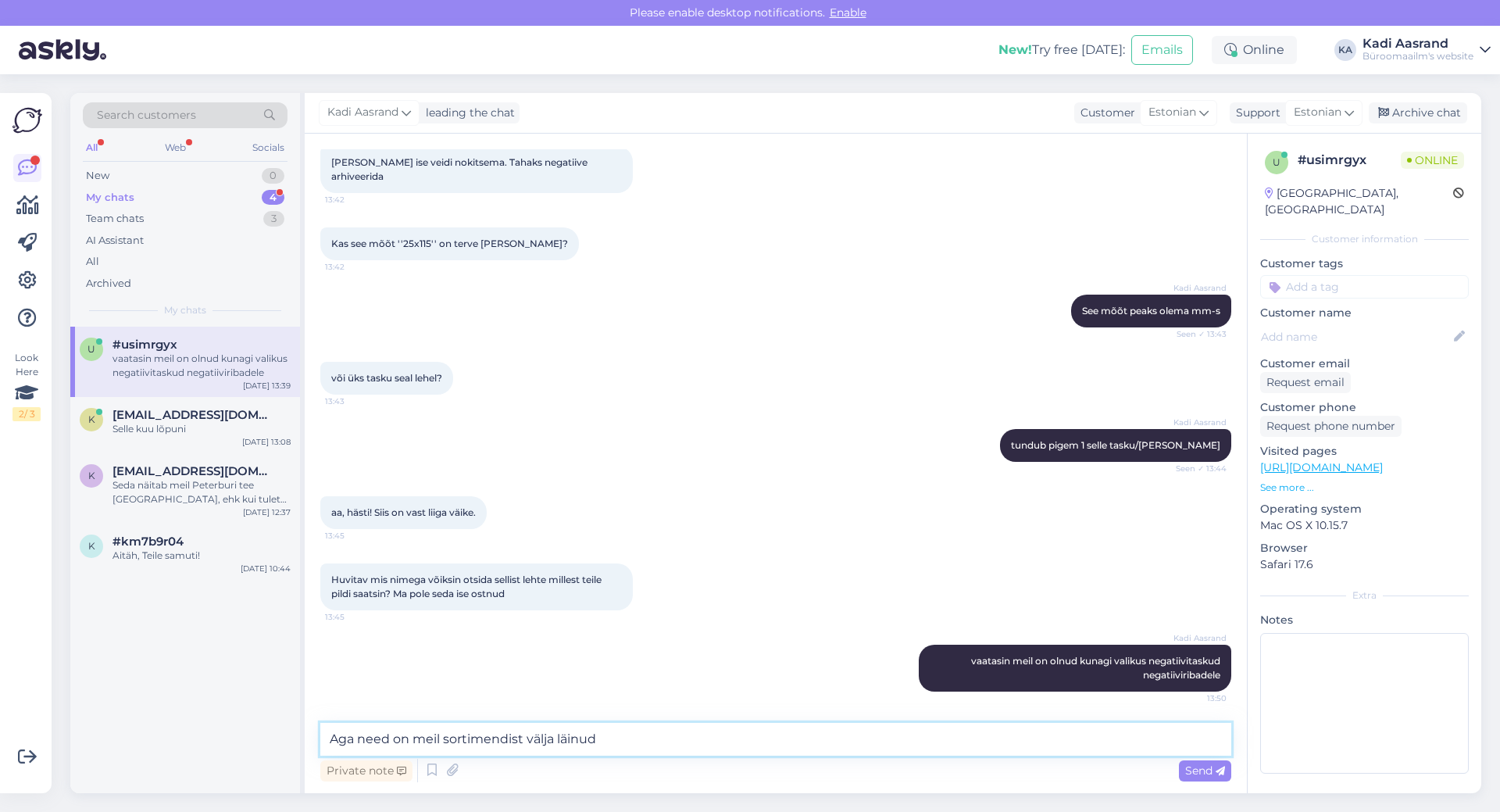
type textarea "Aga need on meil sortimendist välja läinud."
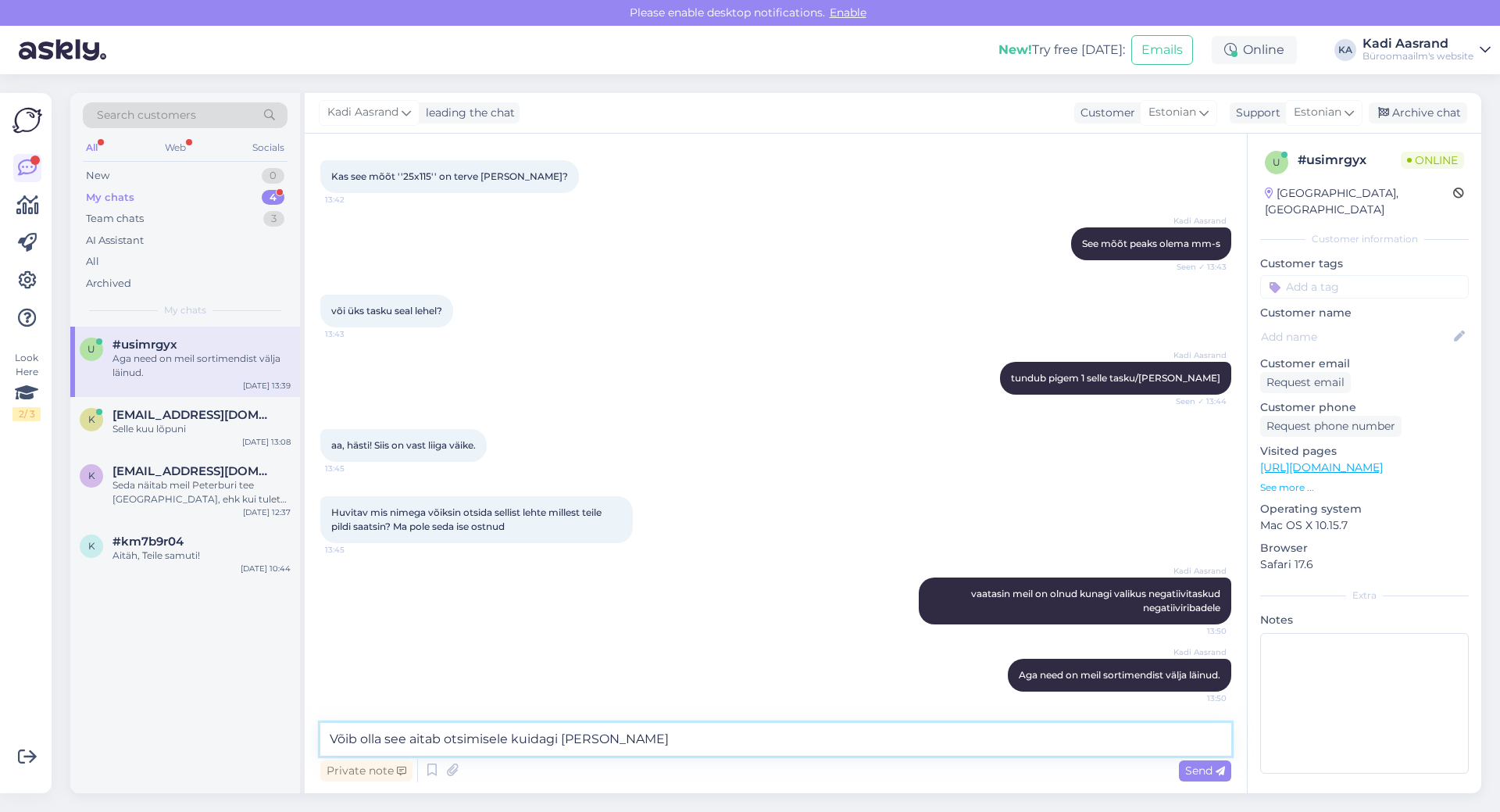
type textarea "Võib olla see aitab otsimisele kuidagi [PERSON_NAME]."
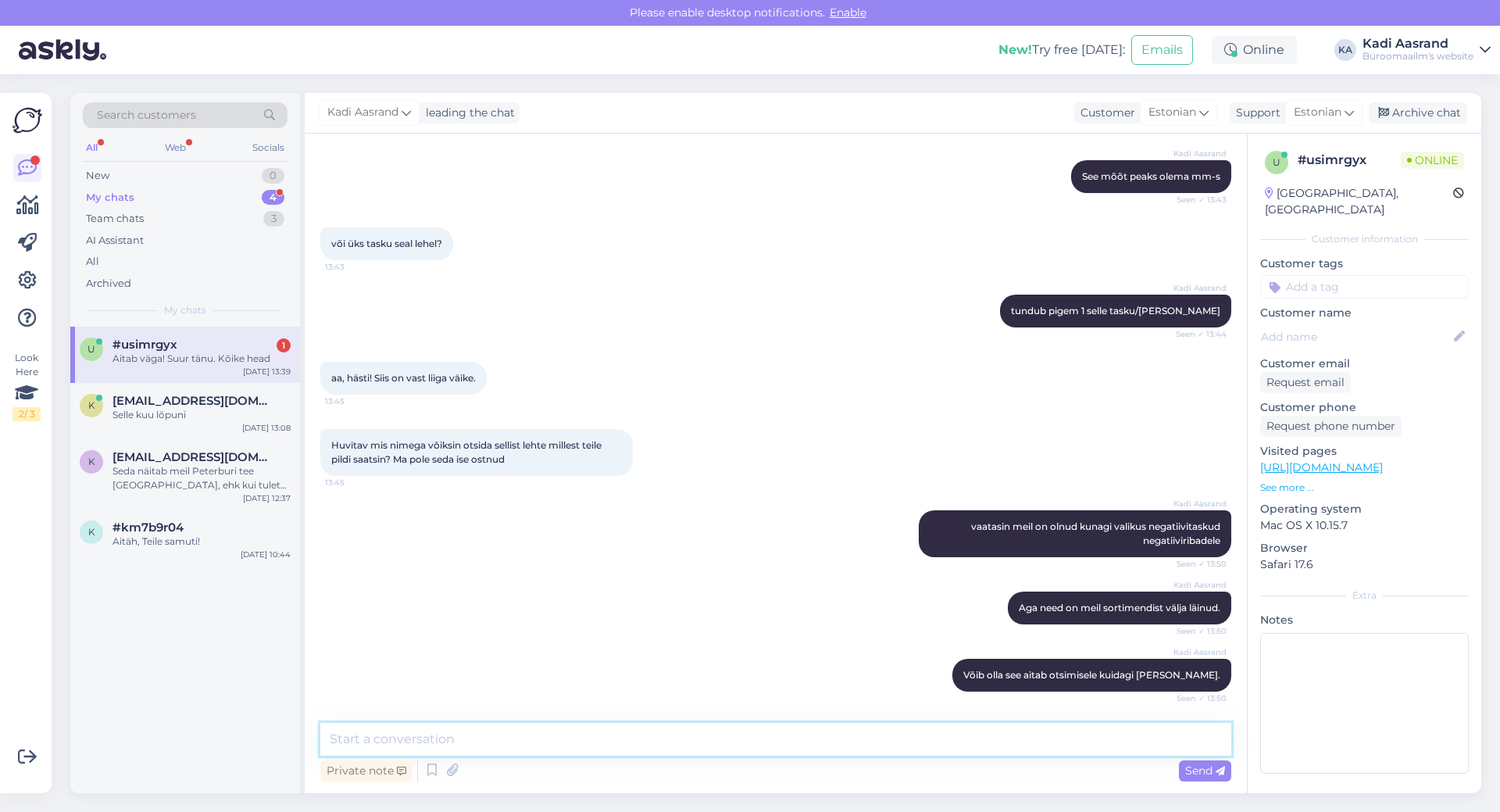
scroll to position [994, 0]
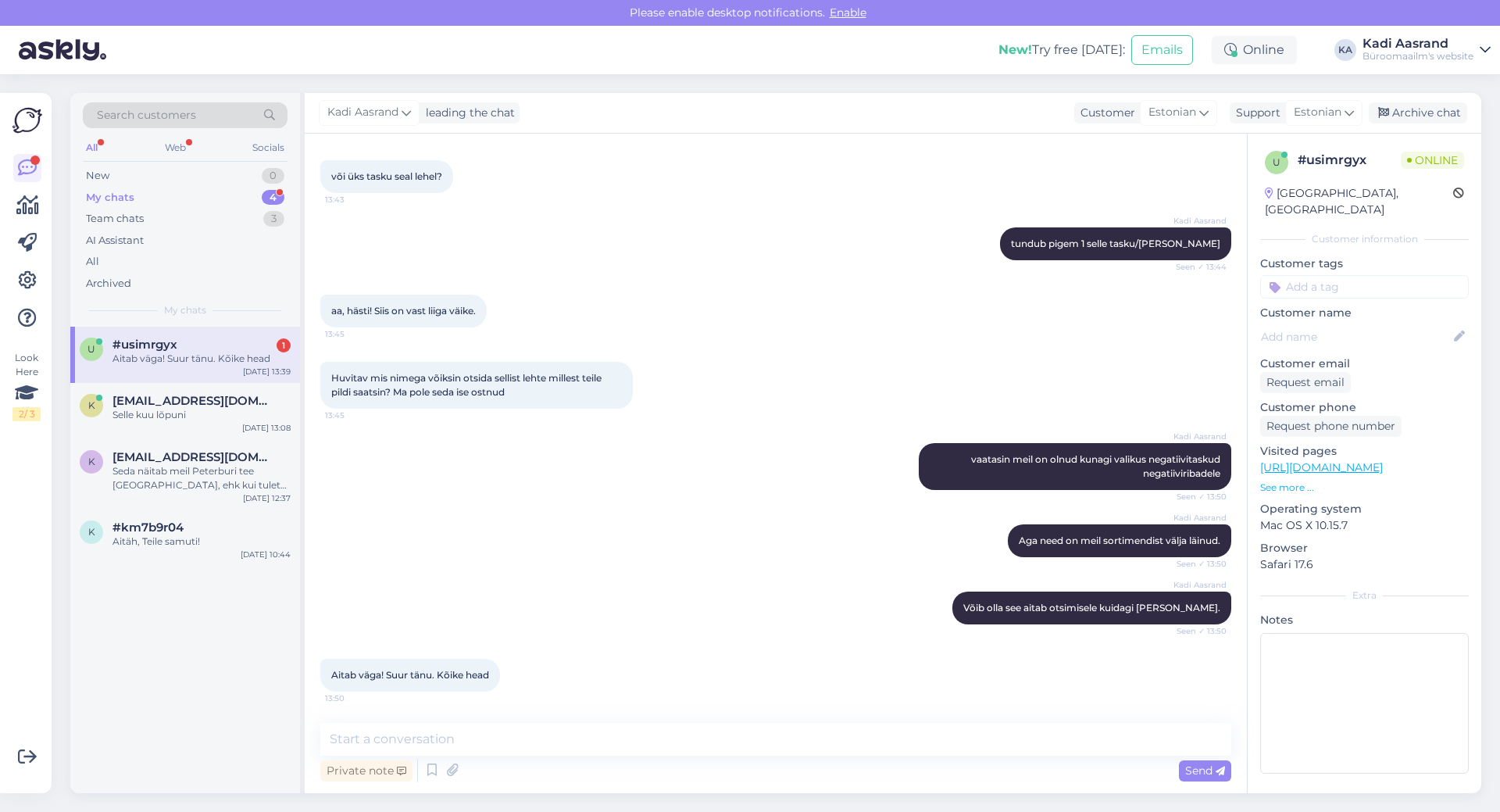
click at [592, 722] on div "Chat started [DATE] Tere! Kas te müüte sellist asja? Saadan pildi. Negatiivide …" at bounding box center [775, 463] width 942 height 659
click at [612, 744] on textarea at bounding box center [776, 739] width 911 height 33
type textarea "P"
type textarea "a"
type textarea "[PERSON_NAME] [PERSON_NAME] päeva!"
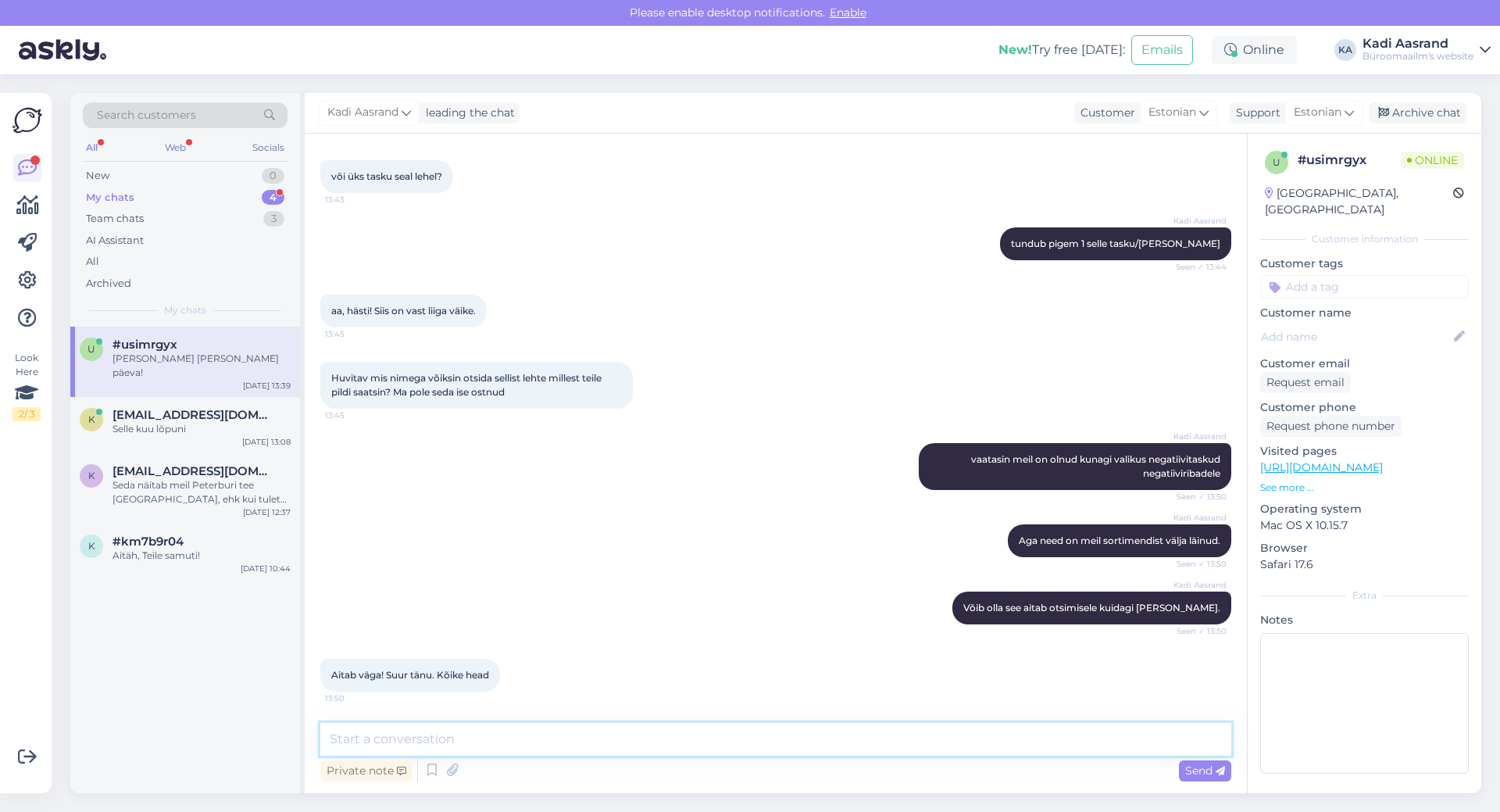
scroll to position [1061, 0]
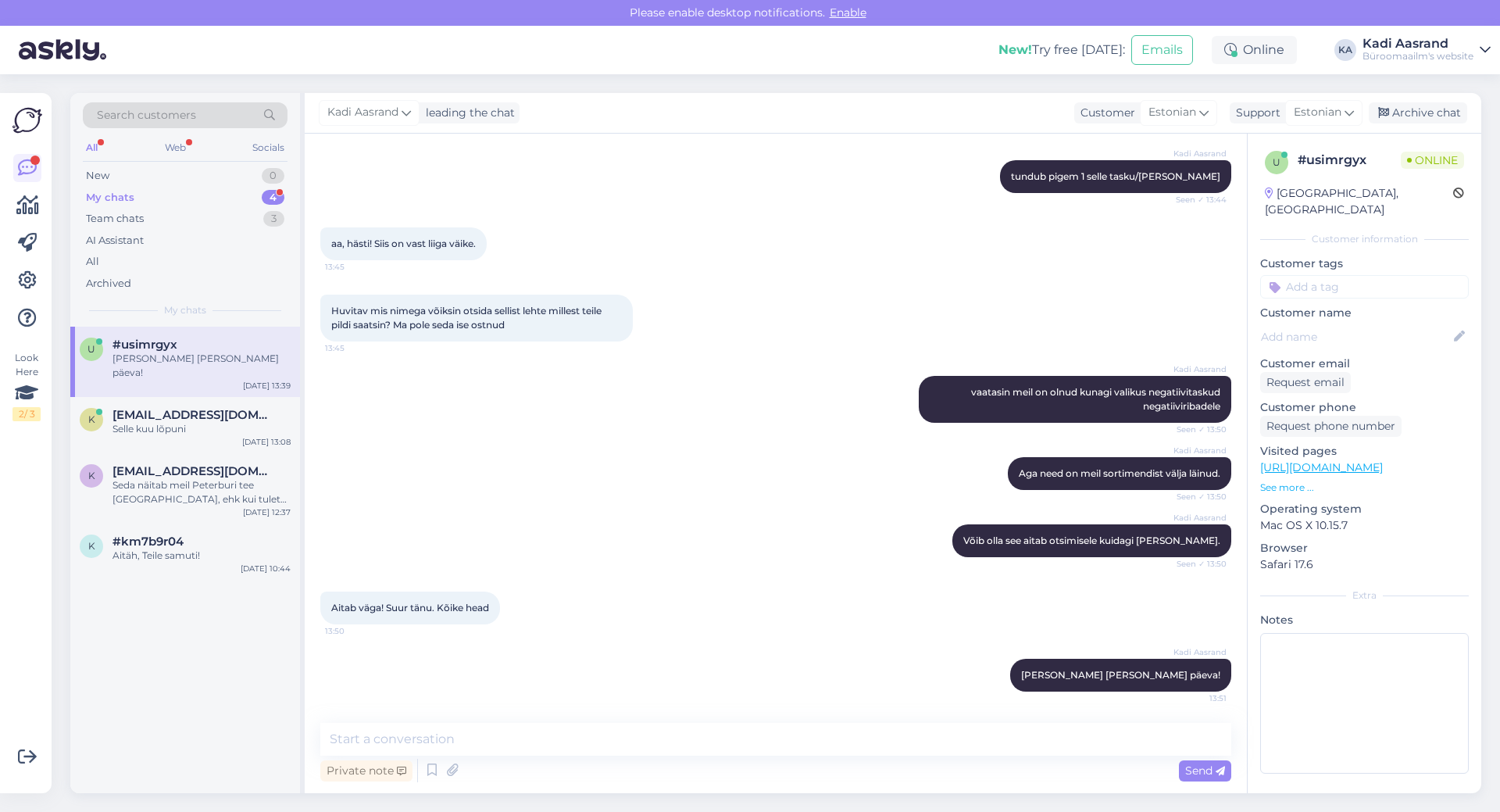
click at [257, 362] on div "[PERSON_NAME] [PERSON_NAME] päeva!" at bounding box center [201, 365] width 178 height 28
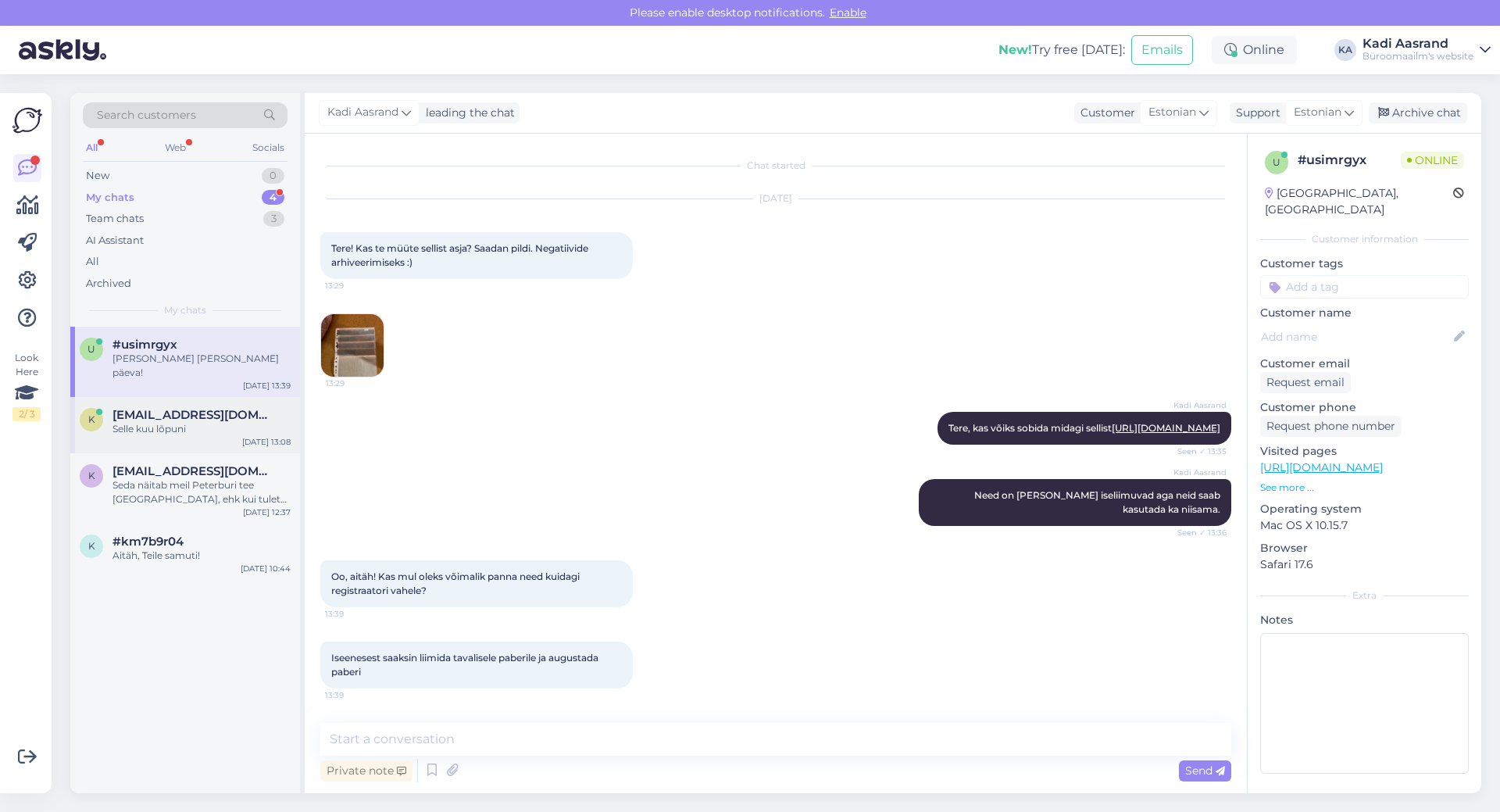
drag, startPoint x: 224, startPoint y: 420, endPoint x: 223, endPoint y: 410, distance: 10.0
click at [224, 422] on div "Selle kuu lõpuni" at bounding box center [201, 428] width 178 height 14
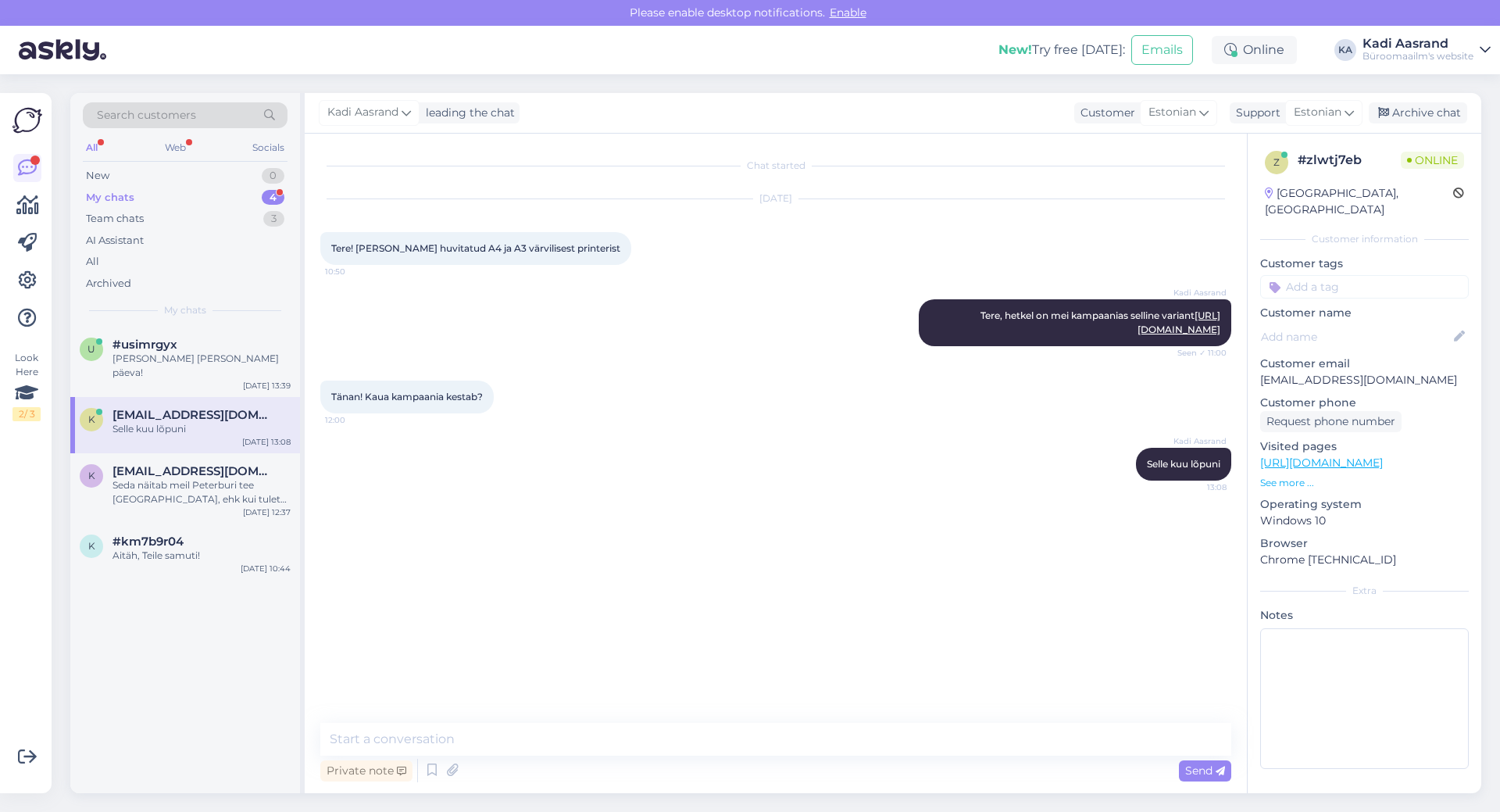
click at [192, 196] on div "My chats 4" at bounding box center [185, 197] width 205 height 22
click at [202, 177] on div "New 1" at bounding box center [185, 175] width 205 height 22
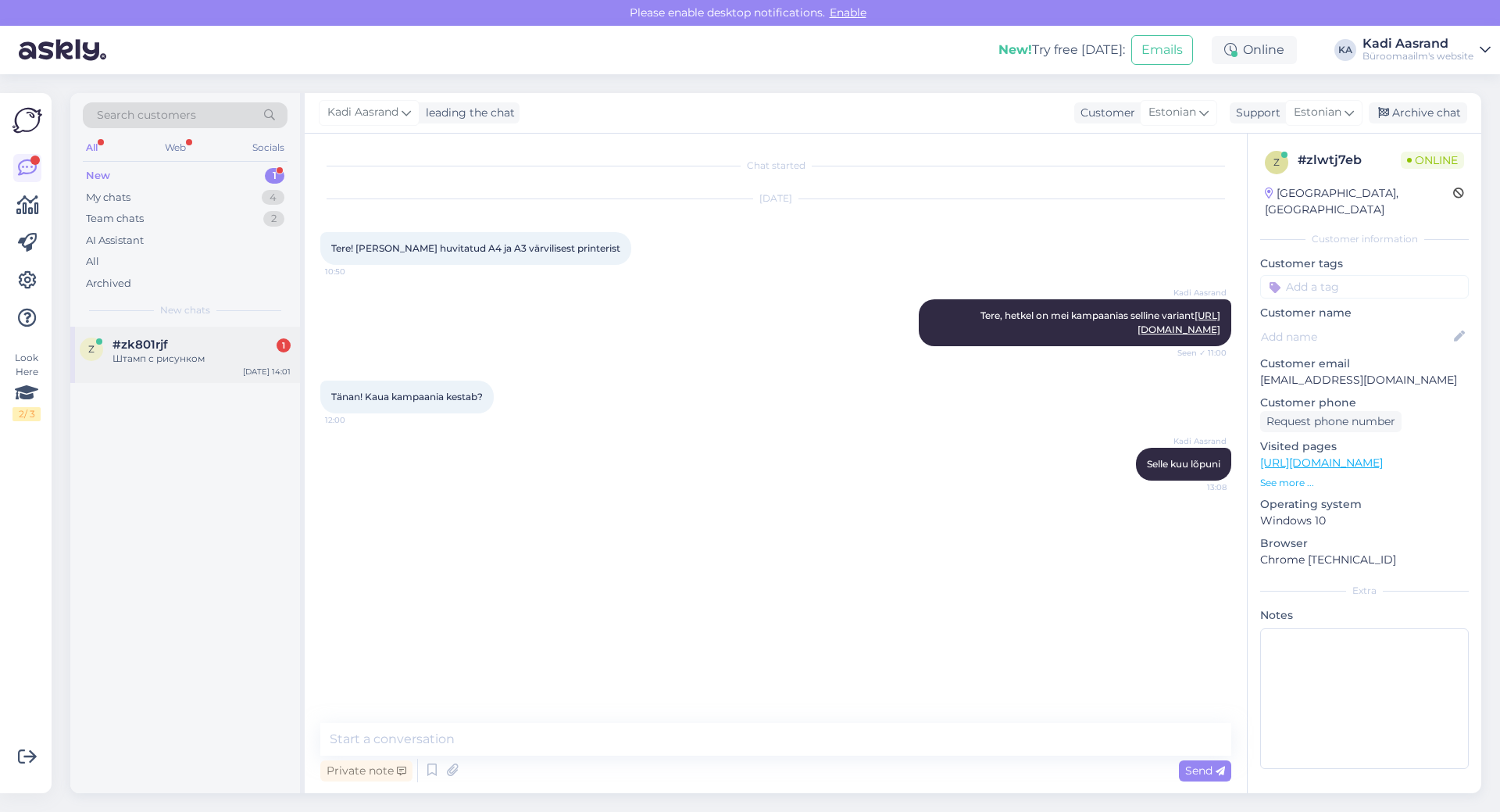
click at [209, 367] on div "z #zk801rjf 1 Штамп с рисунком [DATE] 14:01" at bounding box center [185, 354] width 229 height 56
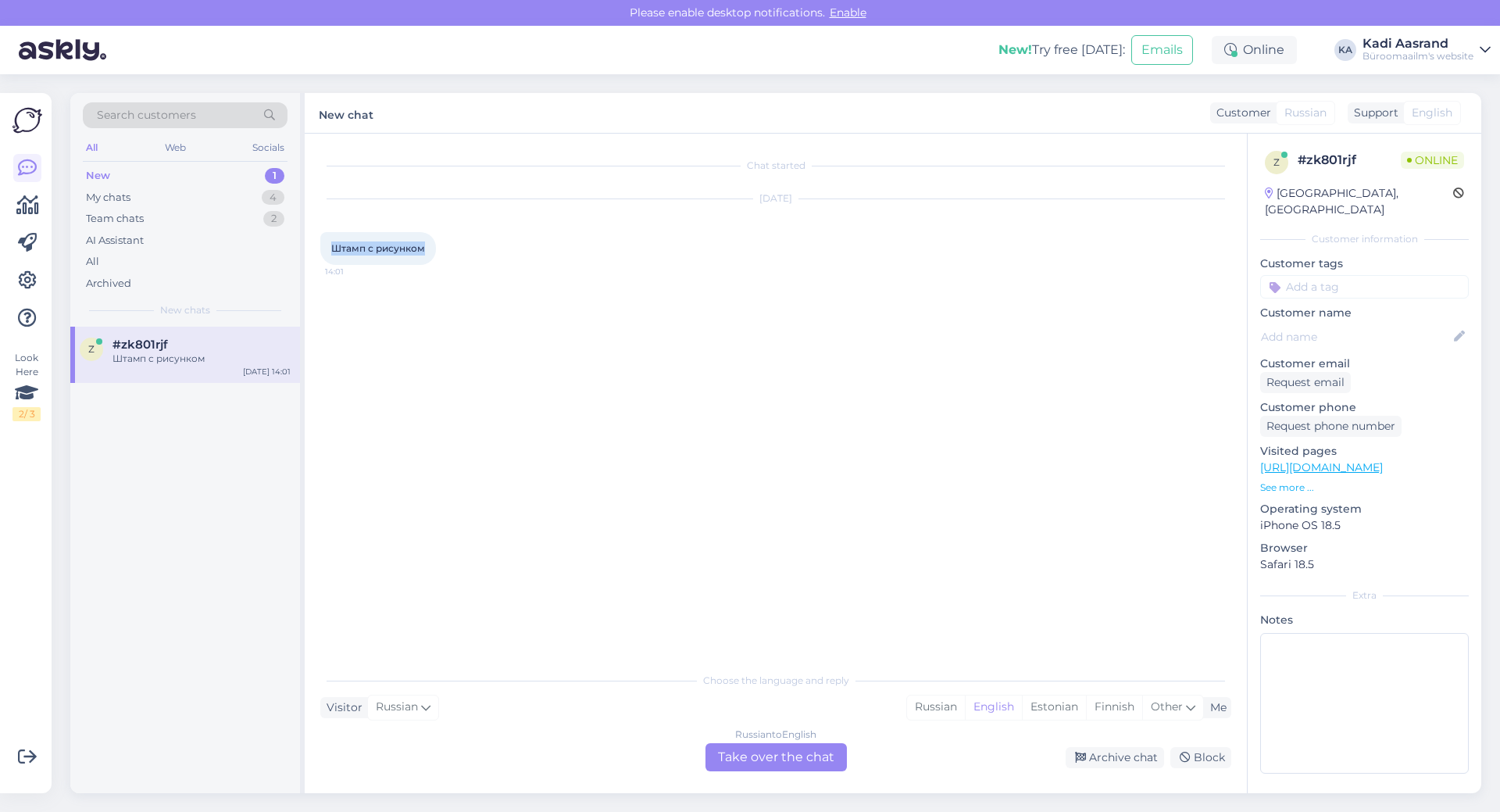
drag, startPoint x: 328, startPoint y: 250, endPoint x: 431, endPoint y: 250, distance: 103.0
click at [431, 250] on div "Штамп с рисунком 14:01" at bounding box center [378, 248] width 116 height 33
copy span "Штамп с рисунком"
click at [441, 511] on div "Chat started [DATE] Штамп с рисунком 14:01" at bounding box center [782, 400] width 925 height 501
click at [1067, 707] on div "Estonian" at bounding box center [1054, 707] width 64 height 24
